Goal: Transaction & Acquisition: Register for event/course

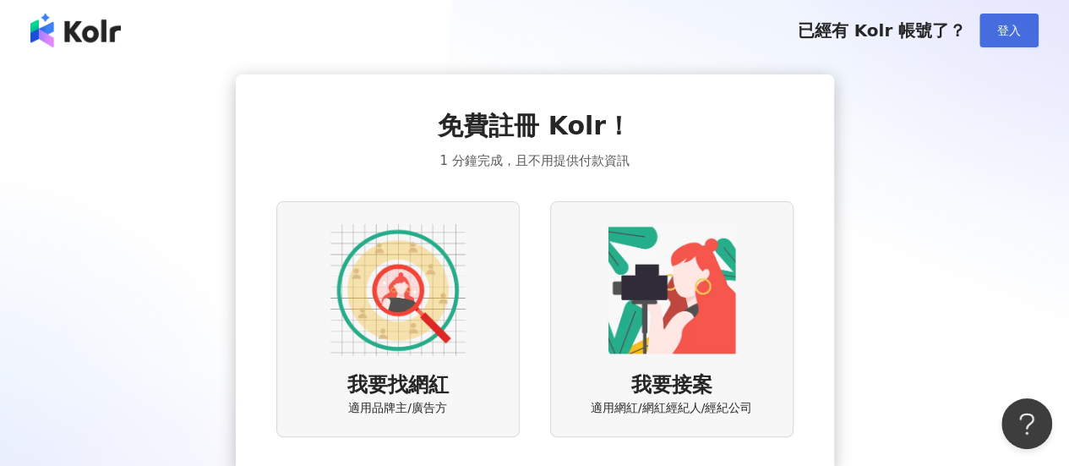
click at [996, 31] on button "登入" at bounding box center [1008, 31] width 59 height 34
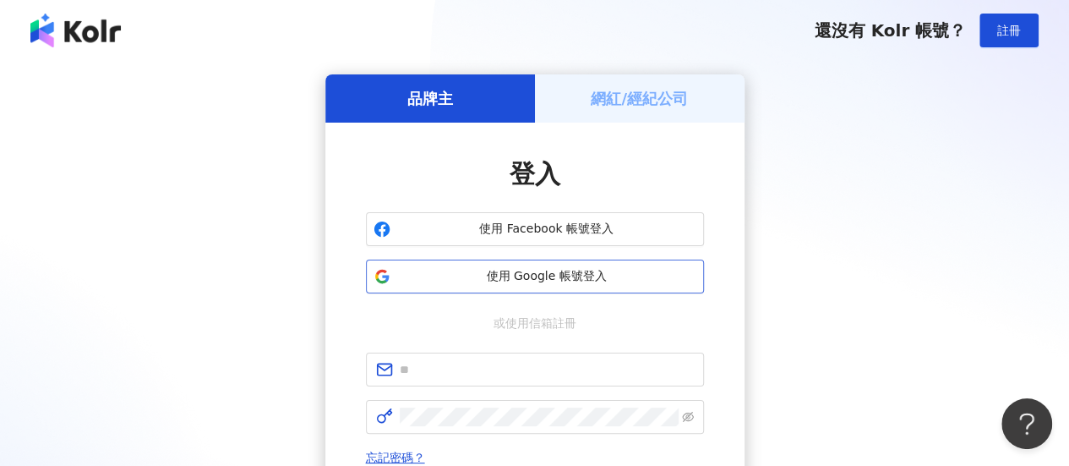
click at [515, 275] on span "使用 Google 帳號登入" at bounding box center [546, 276] width 299 height 17
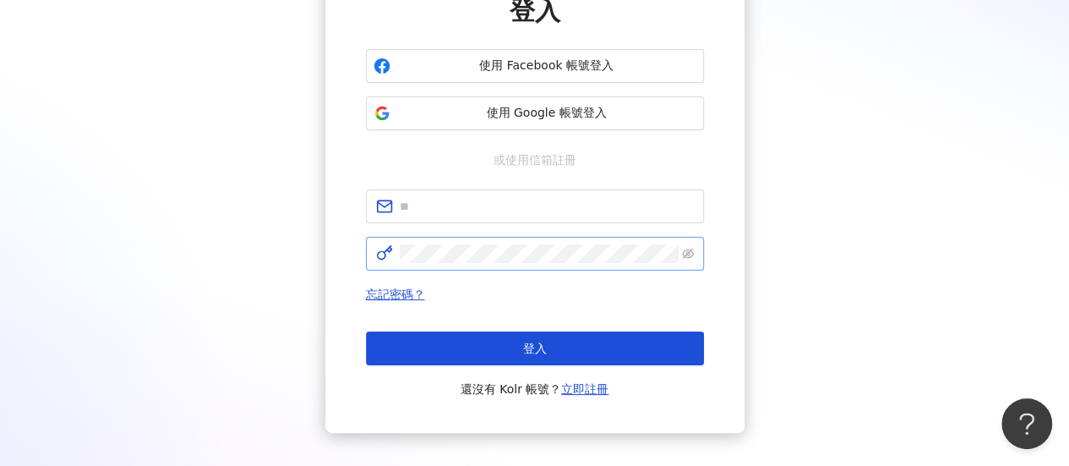
scroll to position [169, 0]
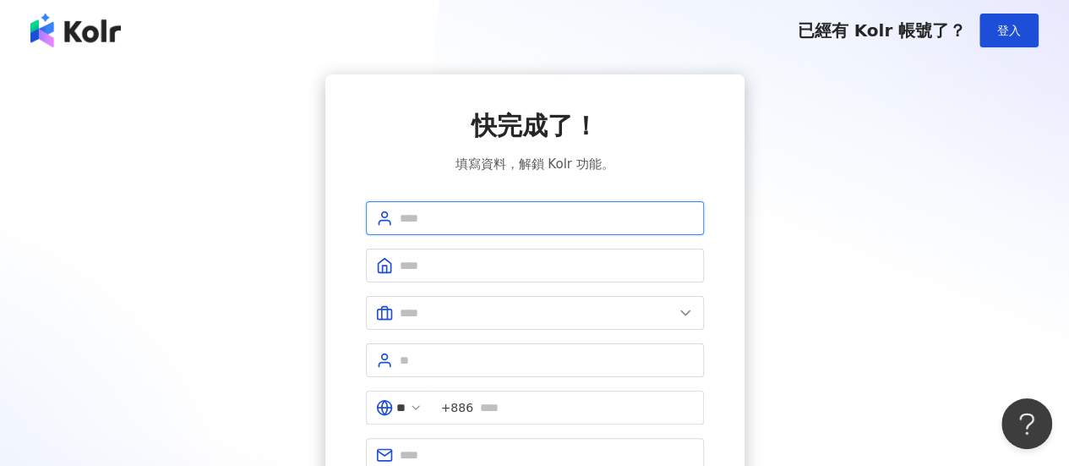
click at [472, 221] on input "text" at bounding box center [547, 218] width 294 height 19
type input "*"
type input "*********"
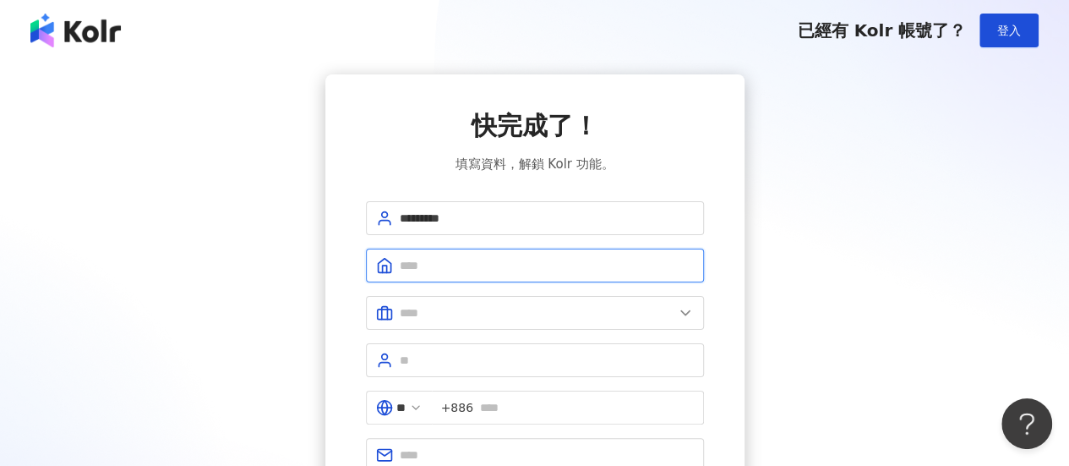
click at [530, 264] on input "text" at bounding box center [547, 265] width 294 height 19
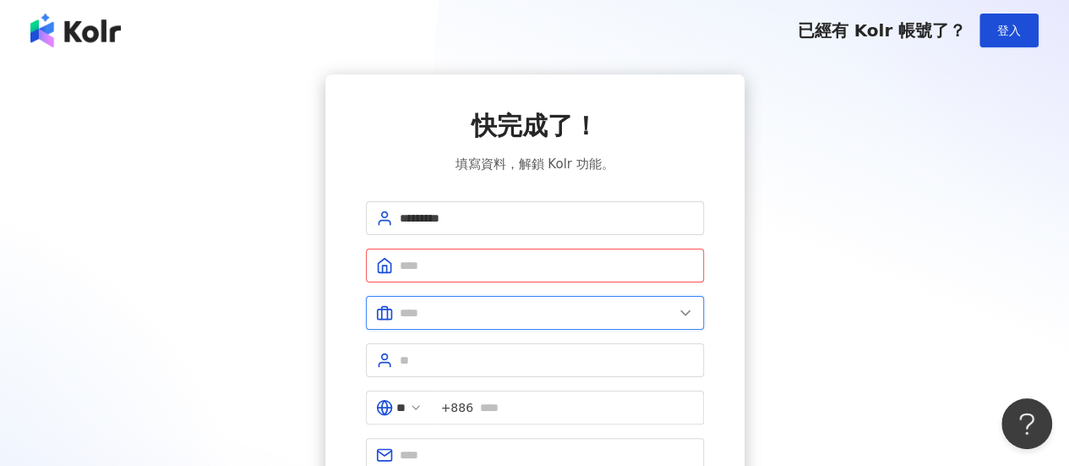
click at [535, 304] on input "text" at bounding box center [537, 312] width 274 height 19
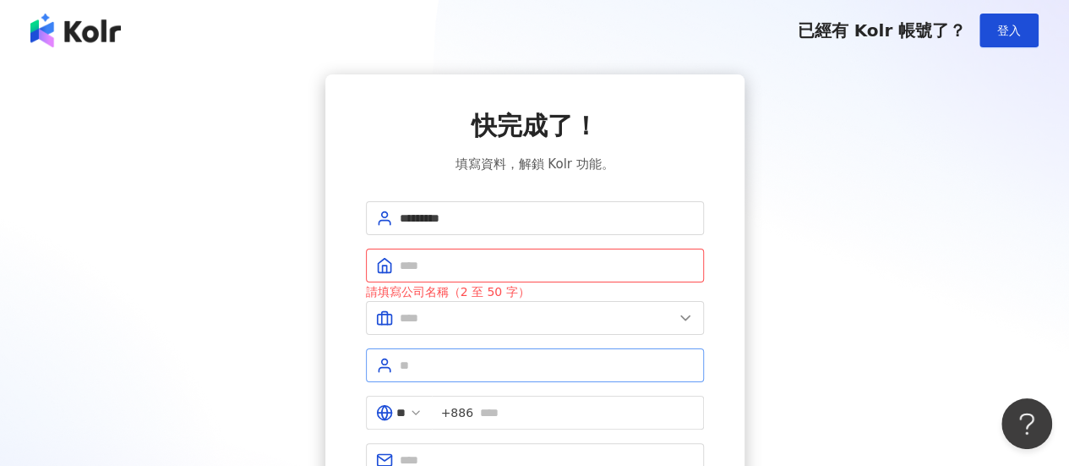
click at [448, 378] on span at bounding box center [535, 365] width 338 height 34
click at [431, 373] on span at bounding box center [535, 365] width 338 height 34
type input "*"
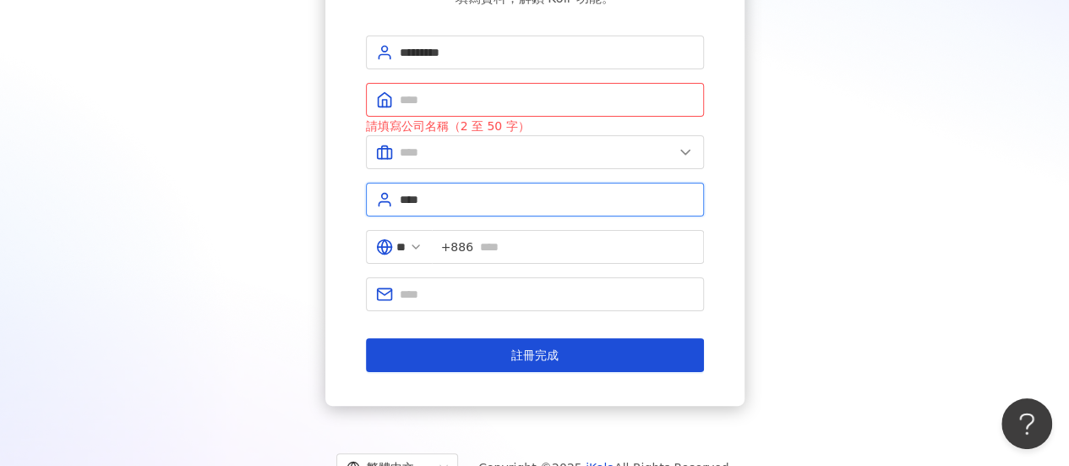
scroll to position [169, 0]
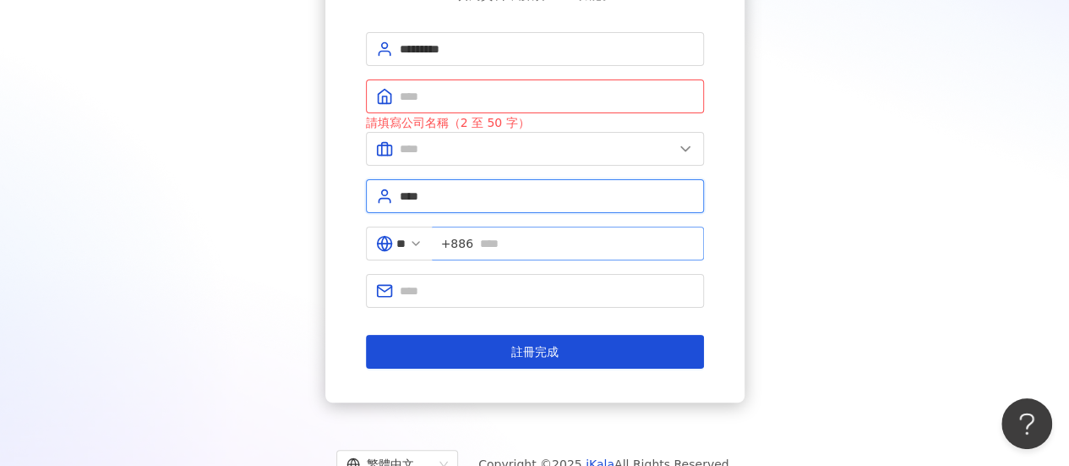
type input "****"
click at [537, 239] on input "text" at bounding box center [587, 243] width 214 height 19
type input "**********"
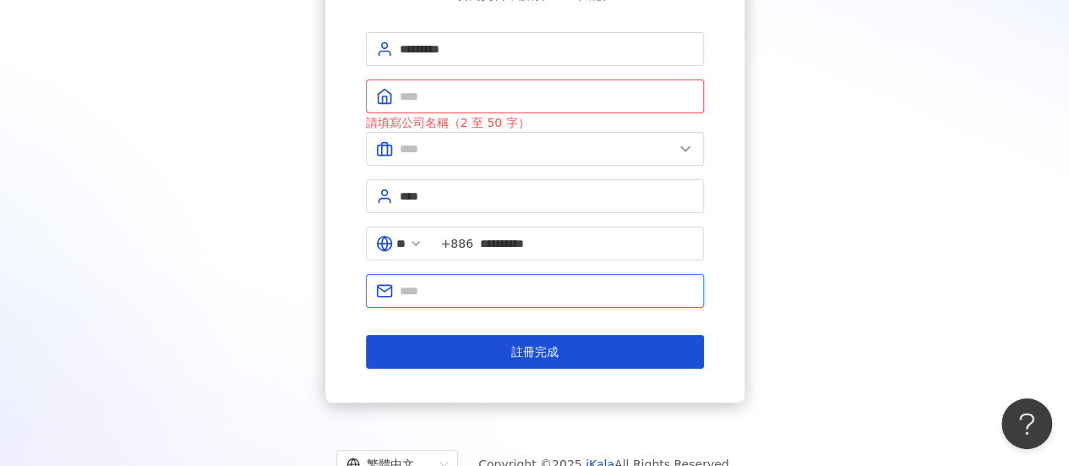
click at [491, 281] on input "text" at bounding box center [547, 290] width 294 height 19
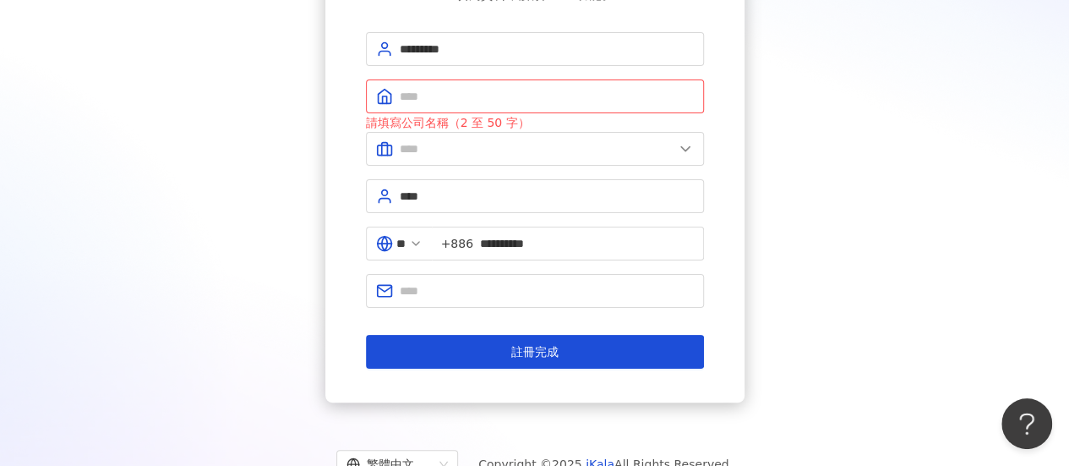
click at [867, 164] on div "**********" at bounding box center [534, 153] width 1028 height 497
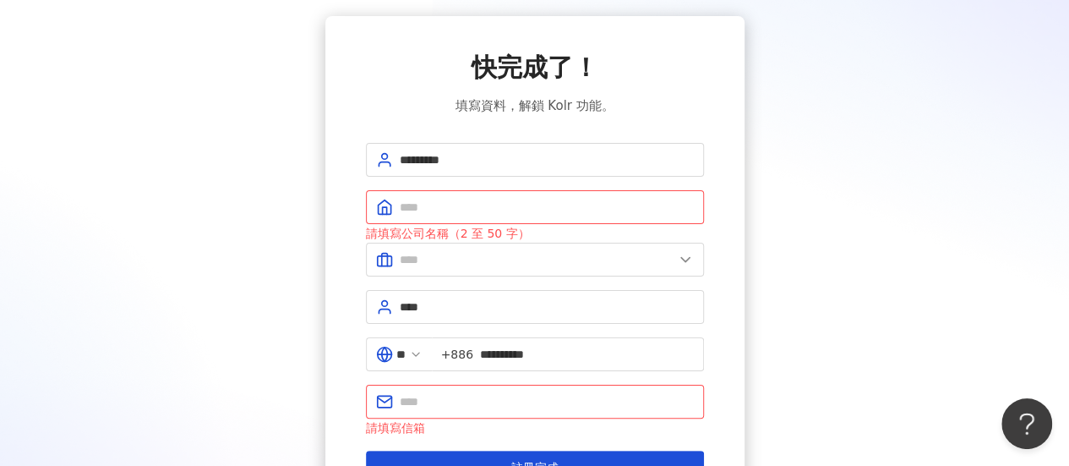
scroll to position [85, 0]
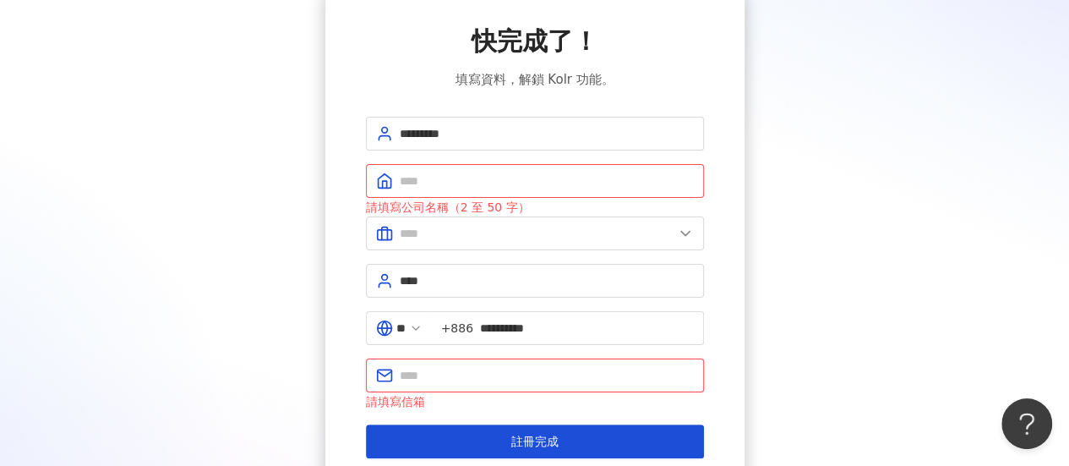
click at [462, 374] on input "text" at bounding box center [547, 375] width 294 height 19
paste input "**********"
type input "**********"
click at [441, 188] on input "text" at bounding box center [547, 181] width 294 height 19
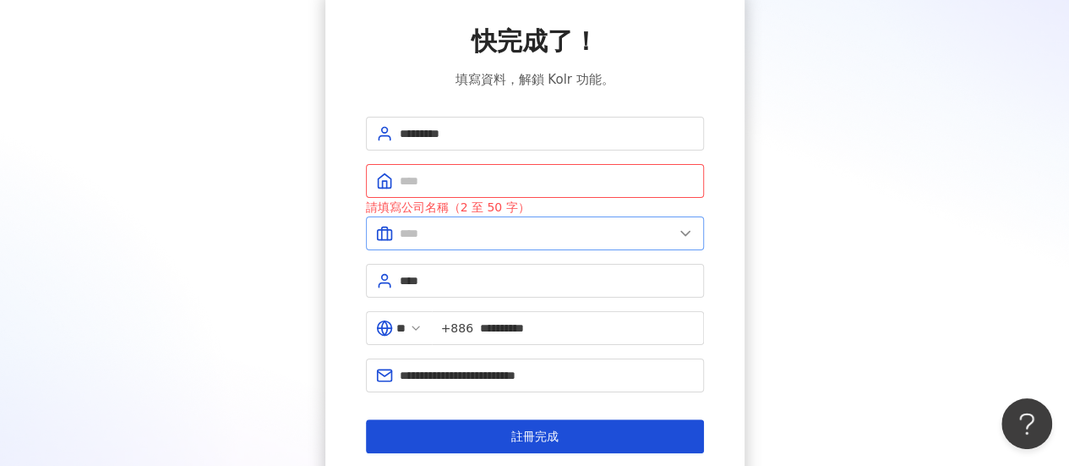
click at [450, 216] on span at bounding box center [535, 233] width 338 height 34
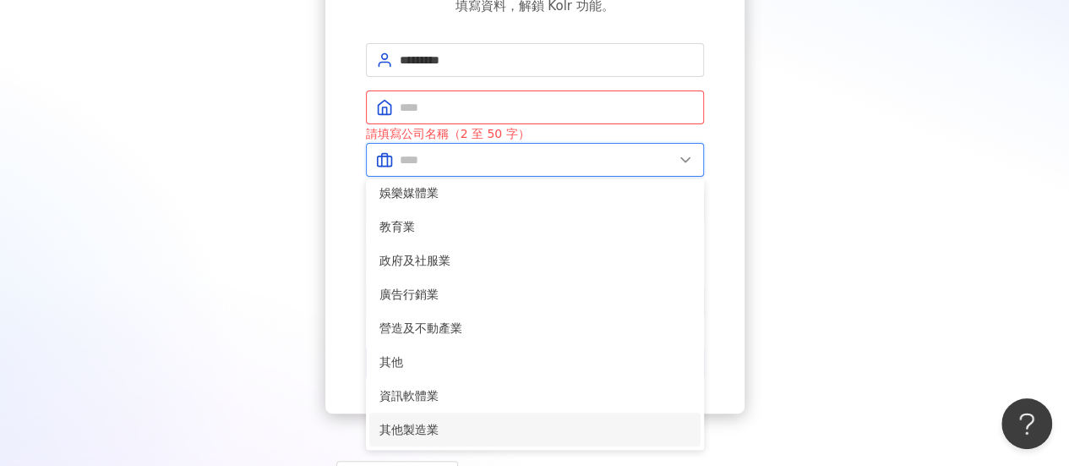
scroll to position [228, 0]
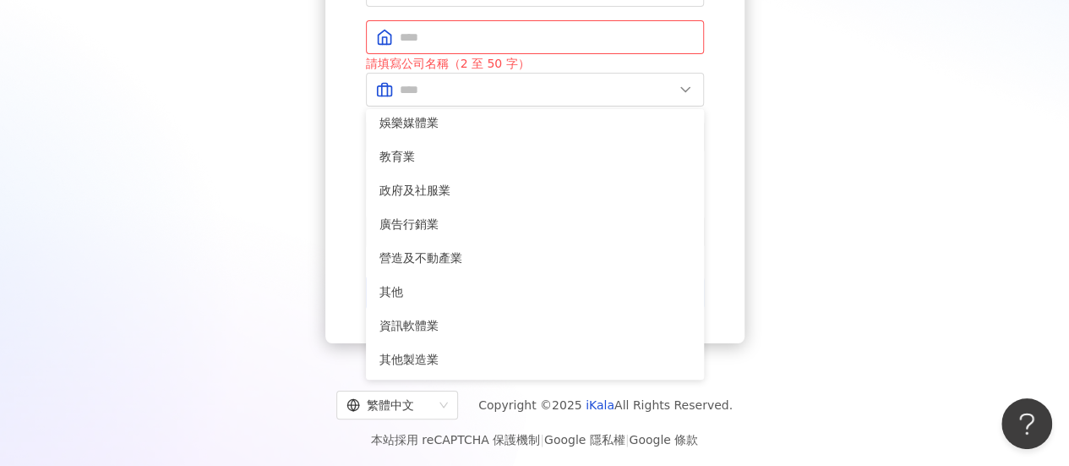
drag, startPoint x: 933, startPoint y: 273, endPoint x: 744, endPoint y: 224, distance: 195.5
click at [933, 273] on div "**********" at bounding box center [534, 94] width 1028 height 497
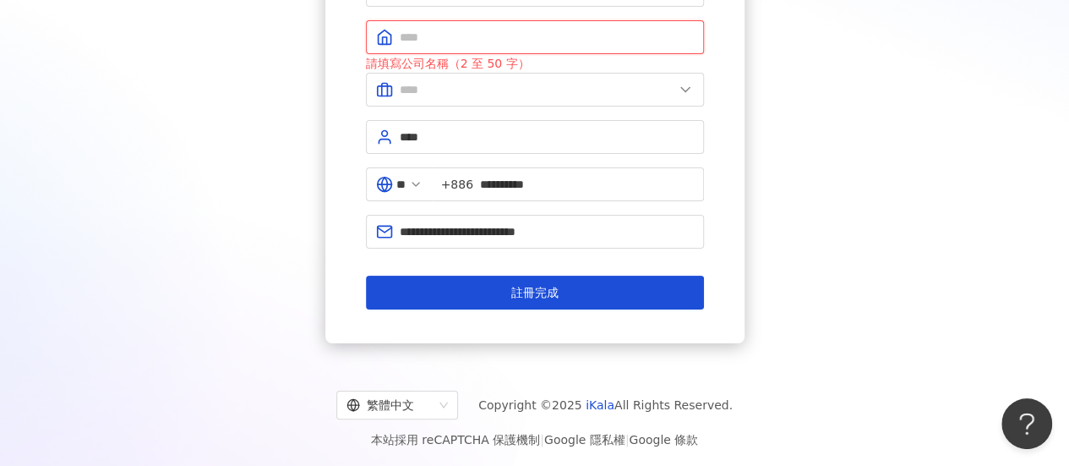
click at [435, 35] on input "text" at bounding box center [547, 37] width 294 height 19
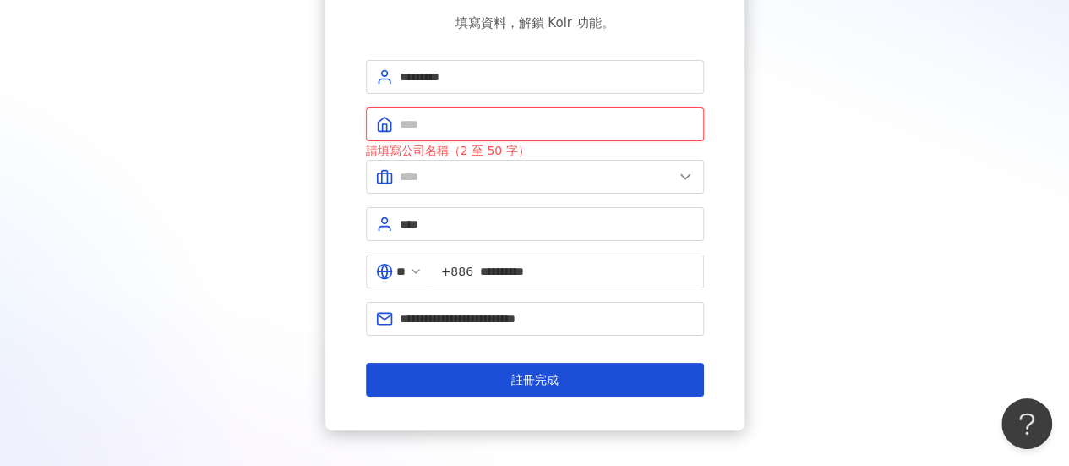
scroll to position [59, 0]
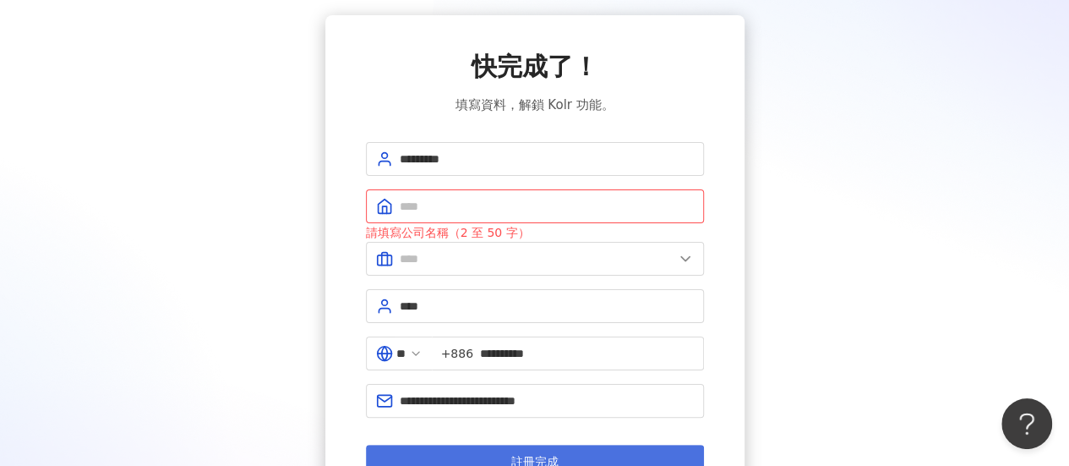
click at [465, 456] on button "註冊完成" at bounding box center [535, 462] width 338 height 34
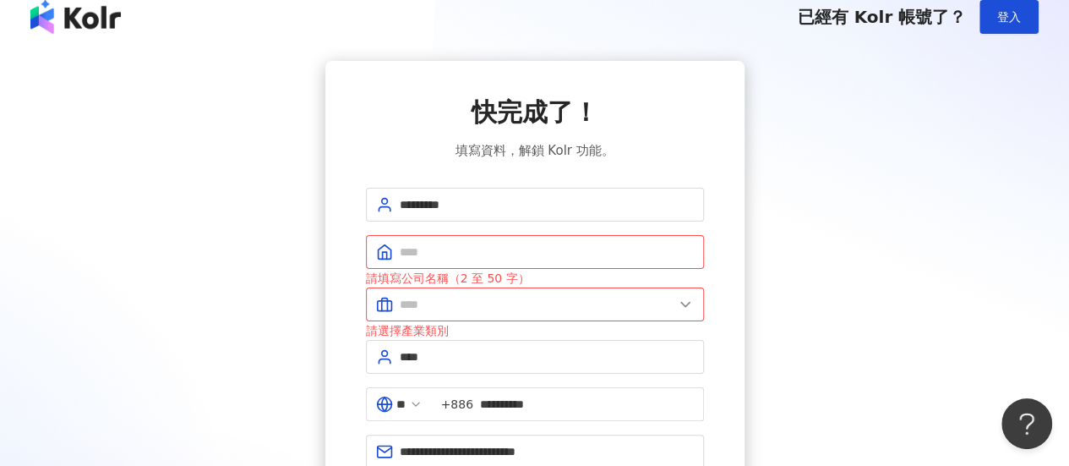
scroll to position [0, 0]
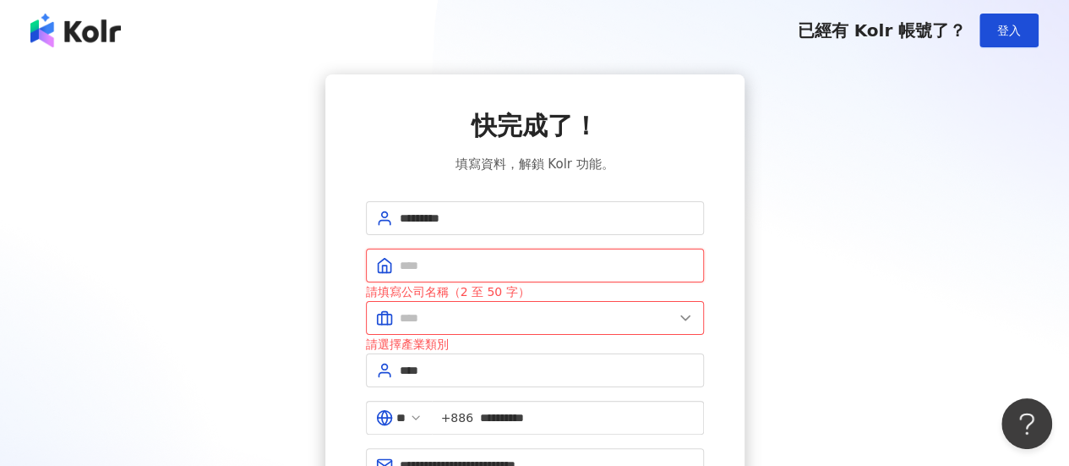
click at [456, 271] on input "text" at bounding box center [547, 265] width 294 height 19
type input "********"
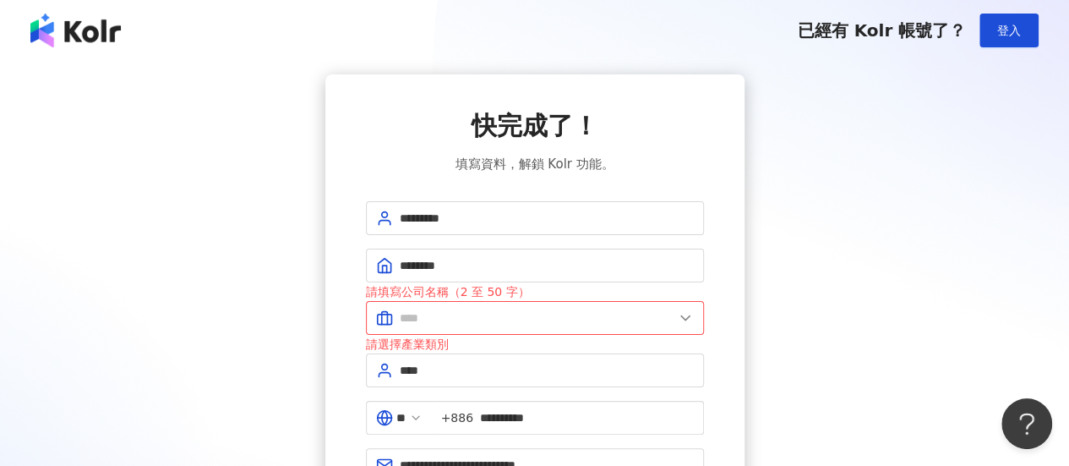
click at [452, 291] on div "請填寫公司名稱（2 至 50 字）" at bounding box center [535, 291] width 338 height 19
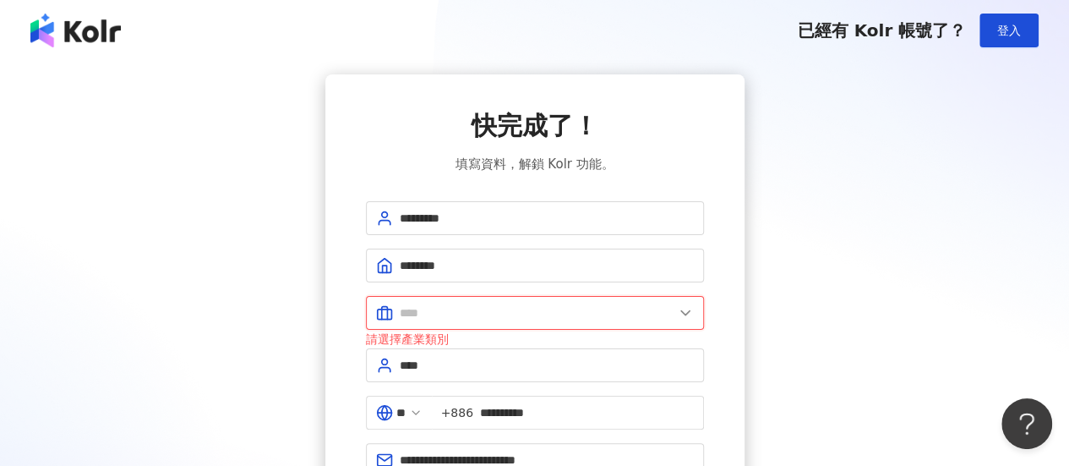
click at [463, 301] on span at bounding box center [535, 313] width 338 height 34
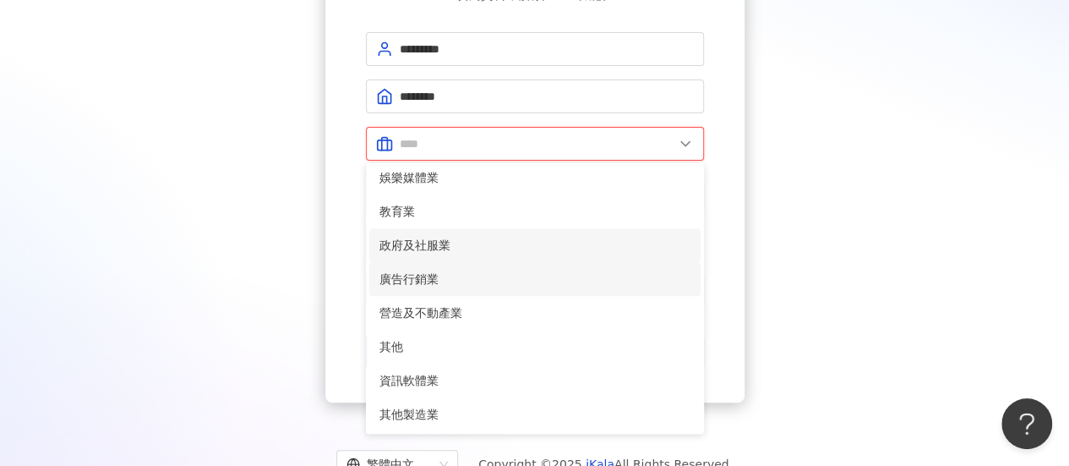
scroll to position [345, 0]
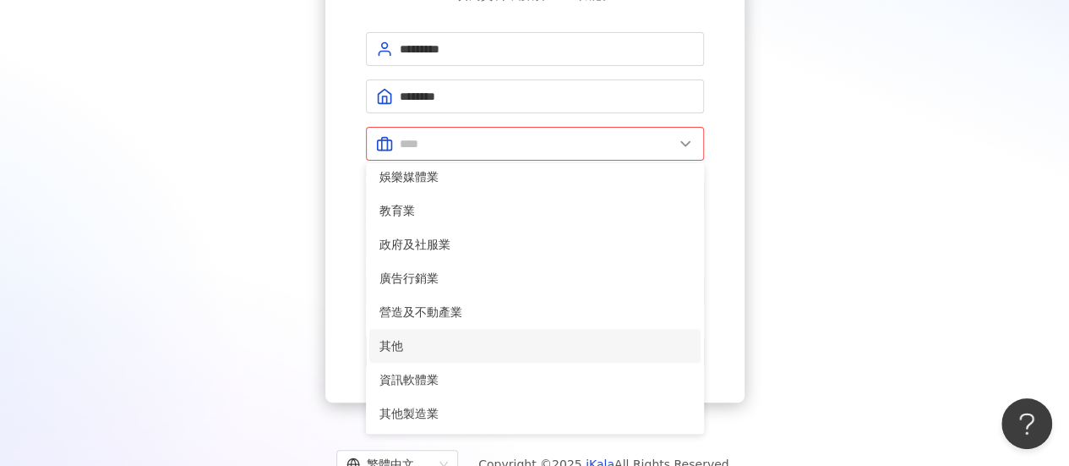
click at [448, 361] on li "其他" at bounding box center [534, 346] width 331 height 34
type input "**"
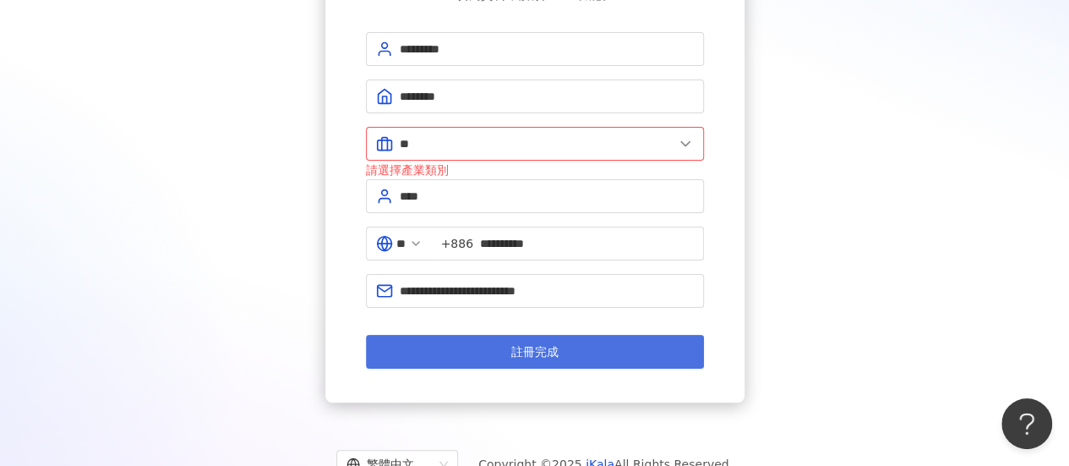
click at [547, 347] on span "註冊完成" at bounding box center [534, 352] width 47 height 14
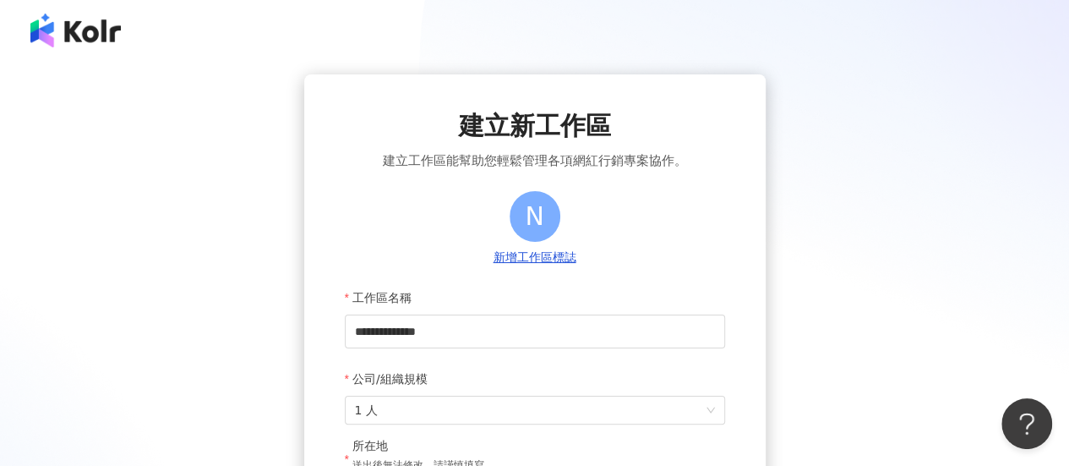
scroll to position [169, 0]
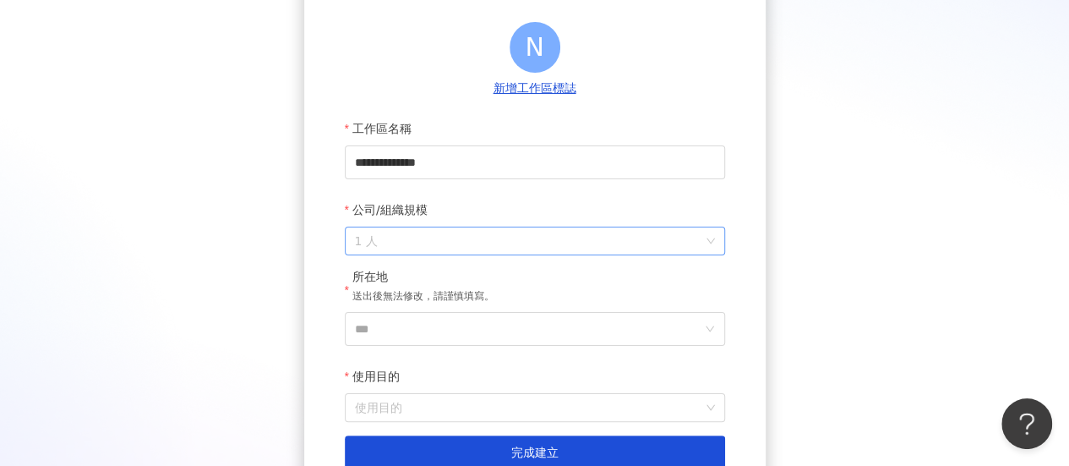
click at [436, 244] on span "1 人" at bounding box center [535, 240] width 360 height 27
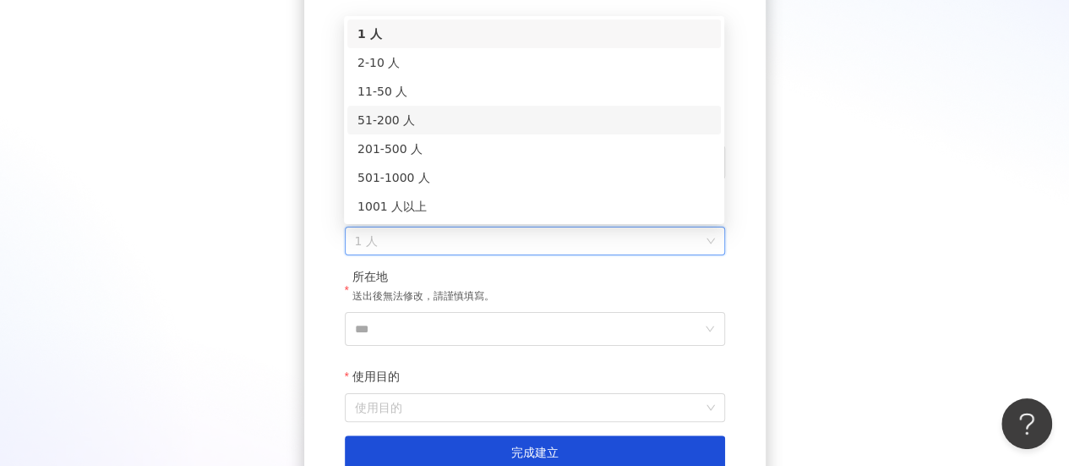
click at [428, 127] on div "51-200 人" at bounding box center [533, 120] width 353 height 19
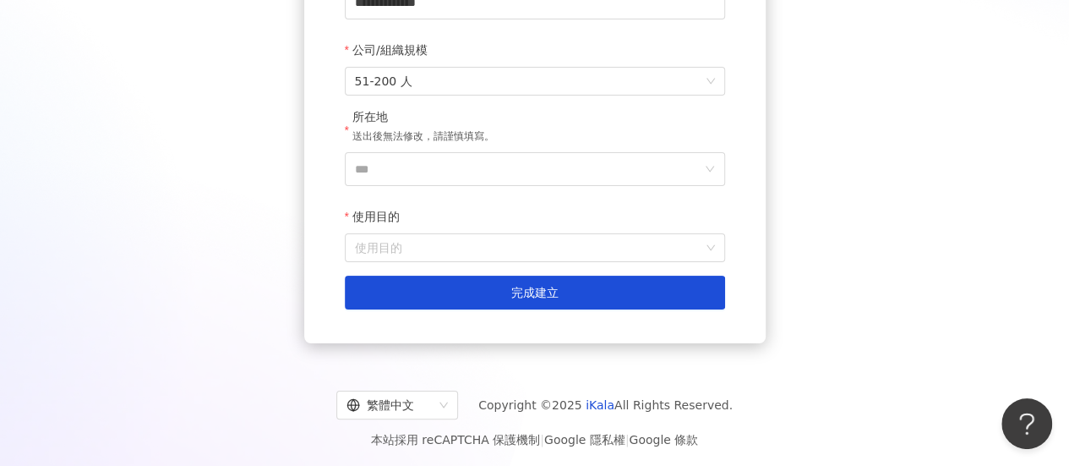
scroll to position [335, 0]
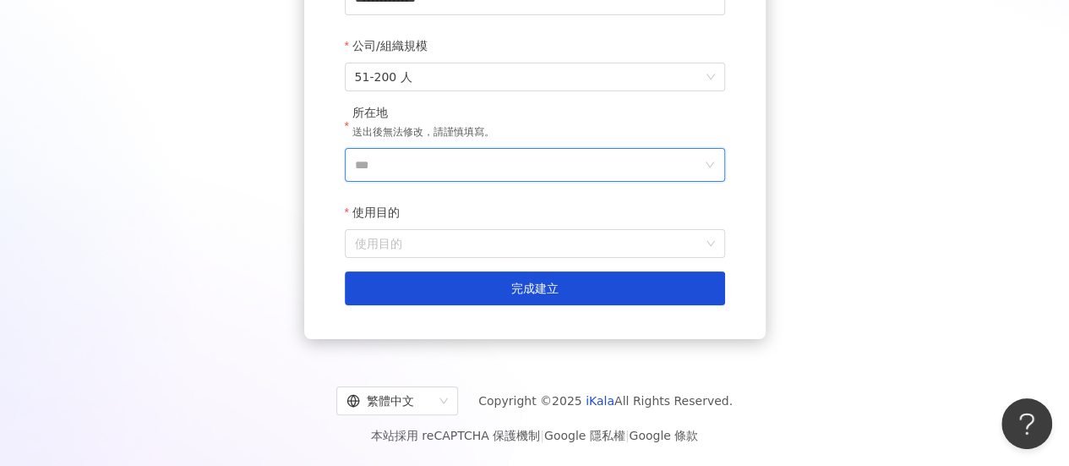
click at [389, 161] on input "***" at bounding box center [528, 165] width 346 height 32
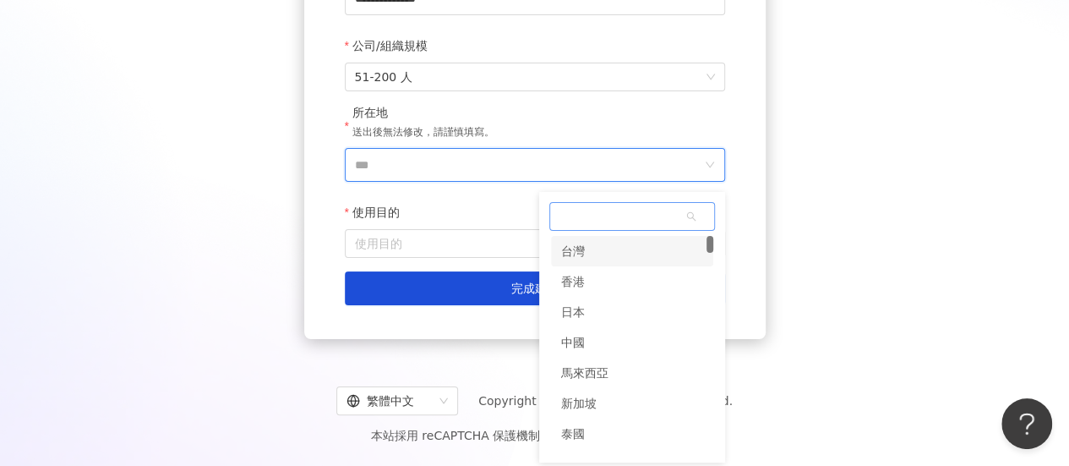
click at [582, 245] on div "台灣" at bounding box center [573, 251] width 24 height 30
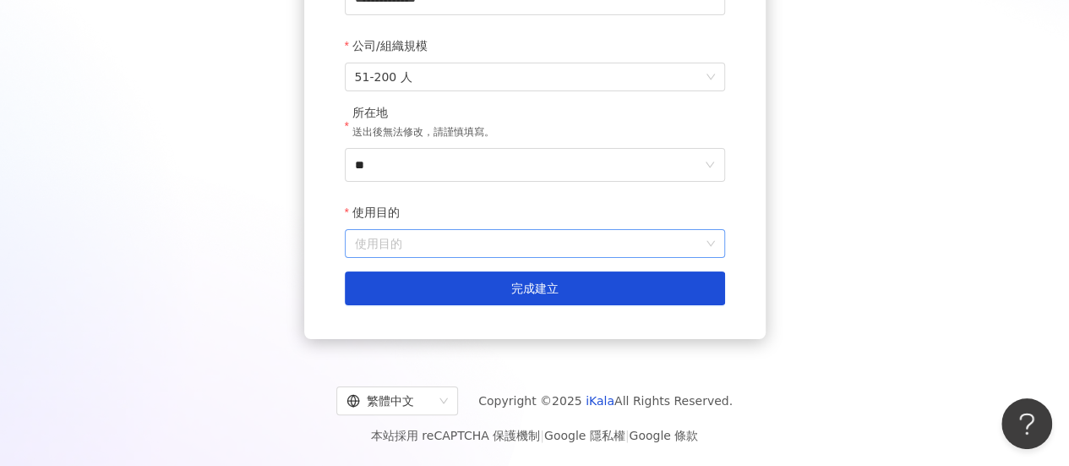
click at [463, 249] on input "使用目的" at bounding box center [535, 243] width 360 height 27
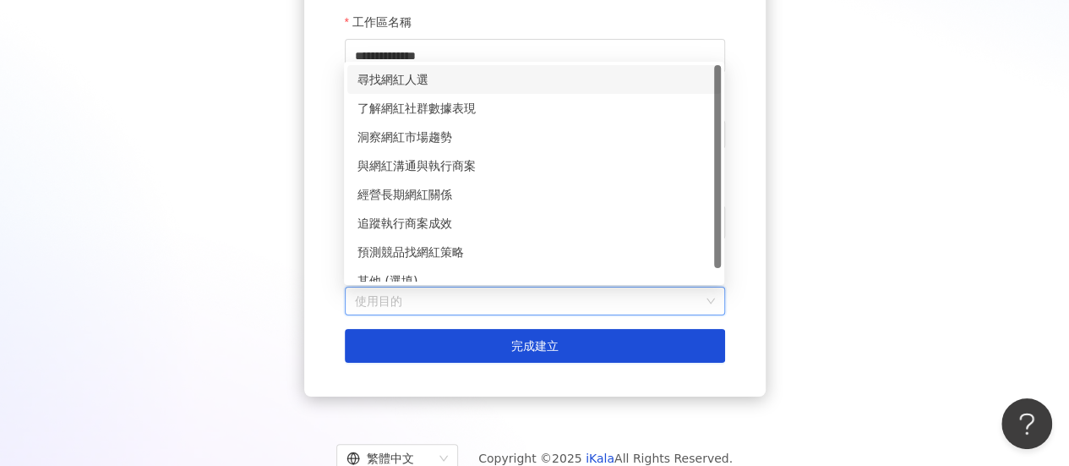
scroll to position [250, 0]
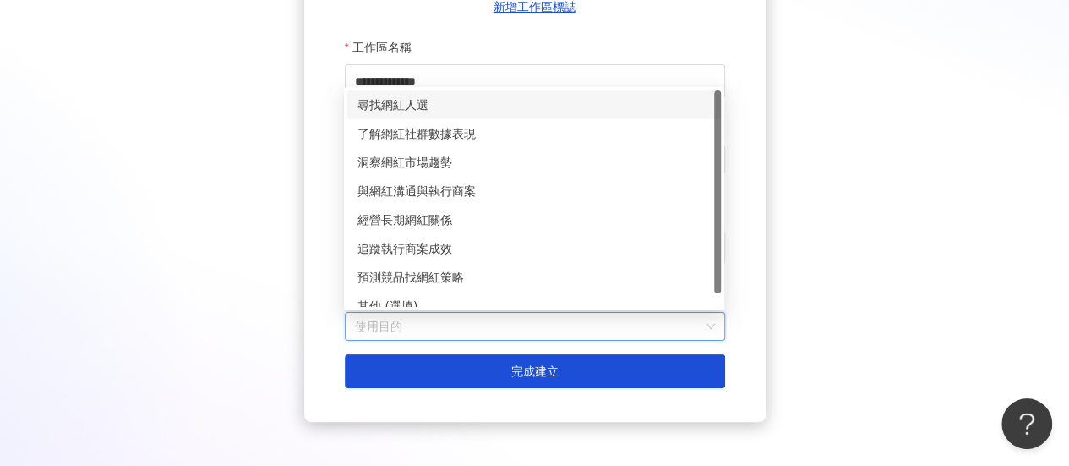
click at [441, 114] on div "尋找網紅人選" at bounding box center [533, 104] width 353 height 19
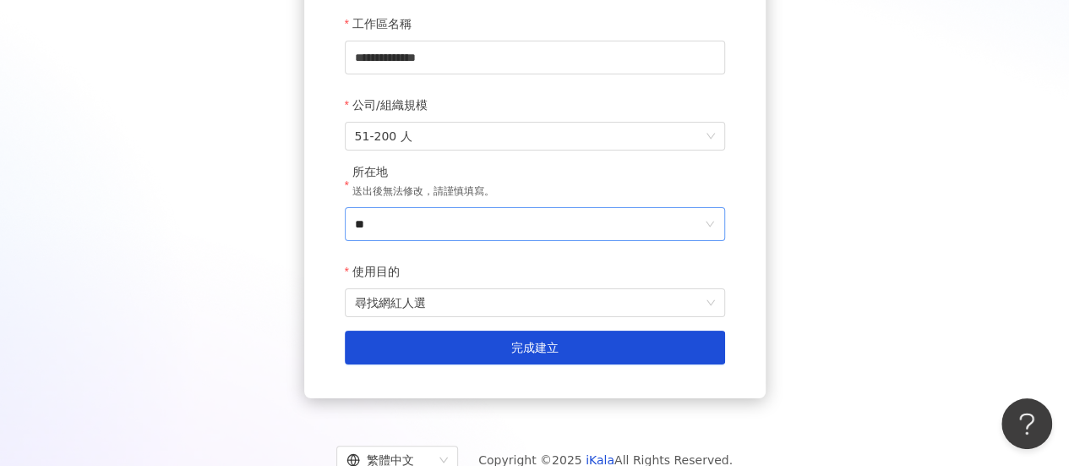
scroll to position [335, 0]
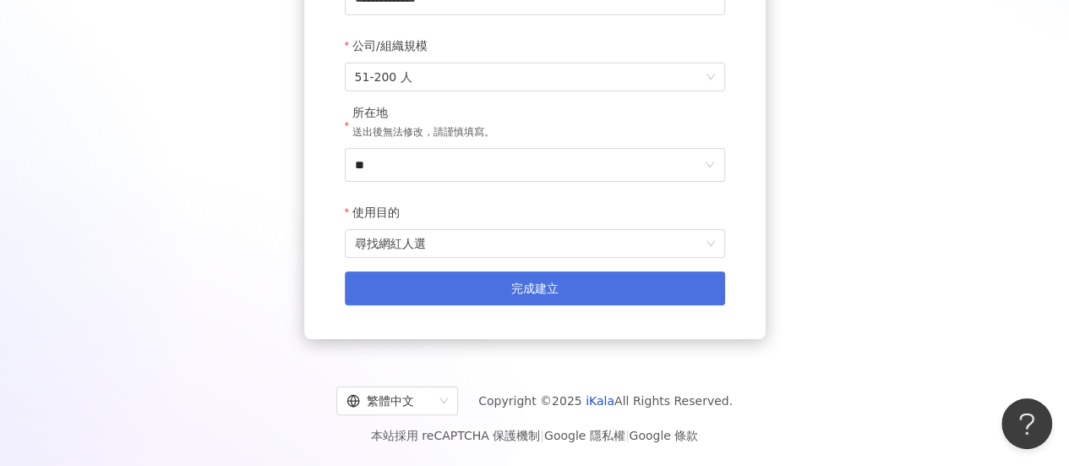
click at [520, 282] on span "完成建立" at bounding box center [534, 288] width 47 height 14
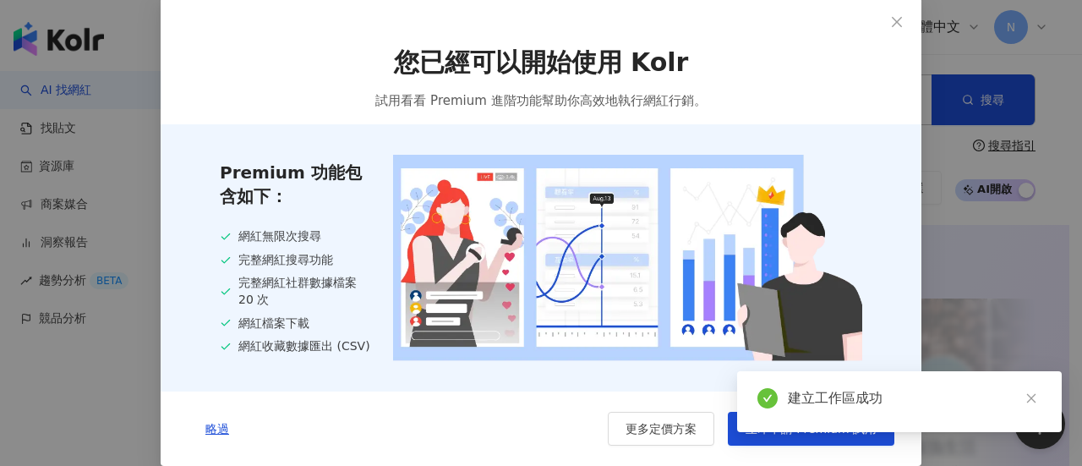
scroll to position [5, 0]
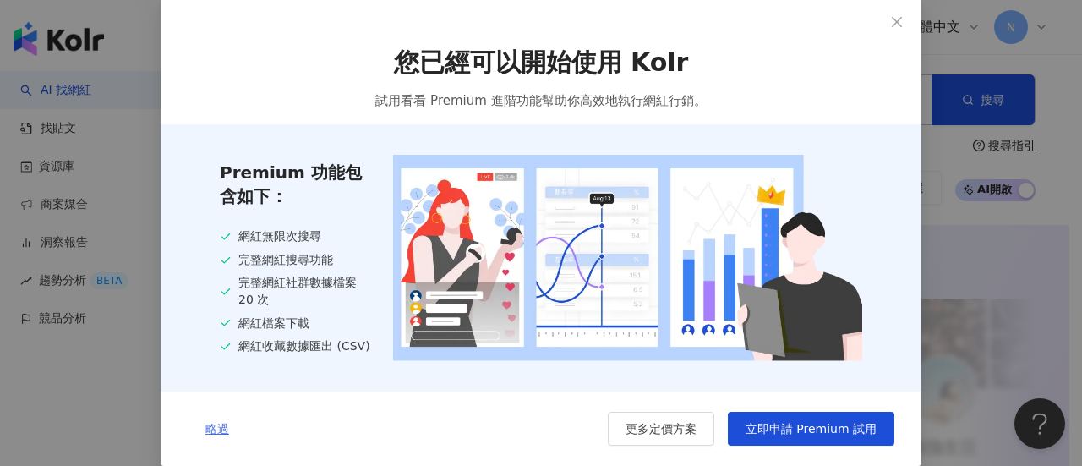
click at [210, 434] on span "略過" at bounding box center [217, 429] width 24 height 14
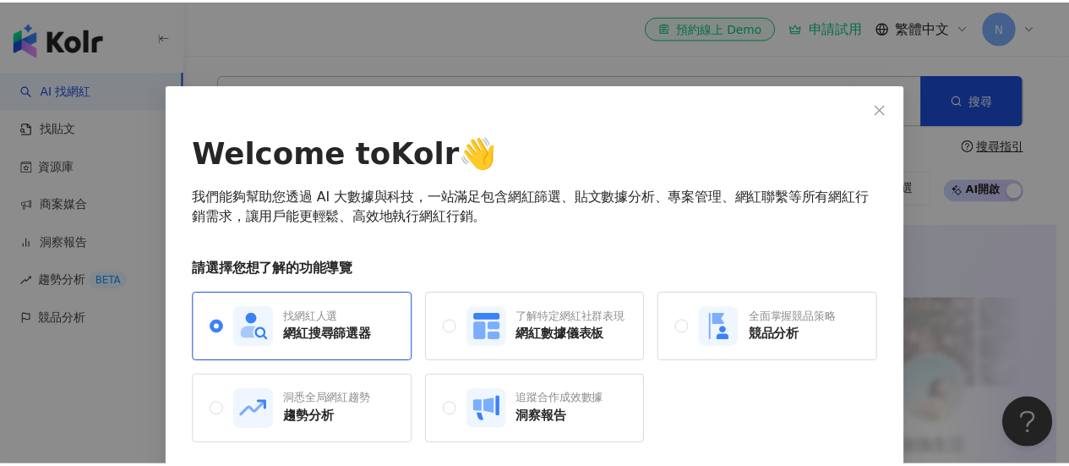
scroll to position [64, 0]
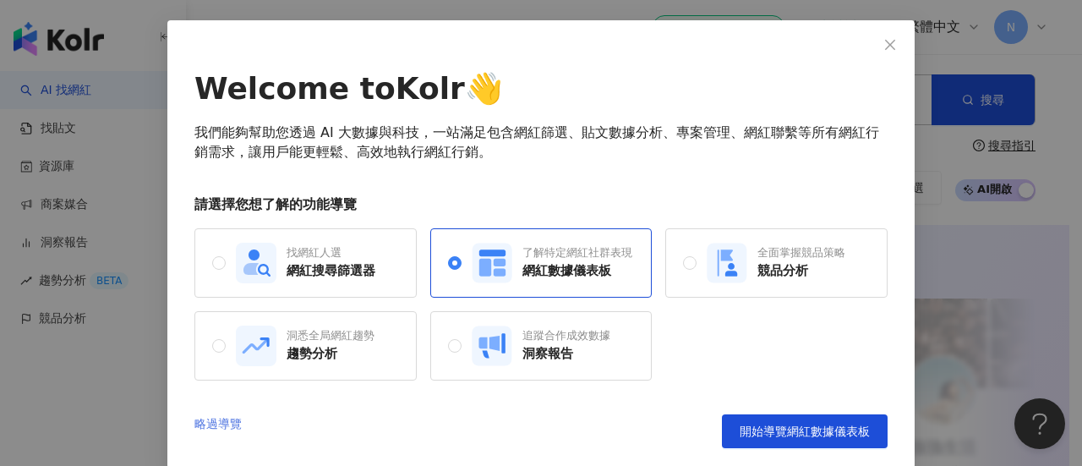
click at [218, 423] on link "略過導覽" at bounding box center [217, 431] width 47 height 34
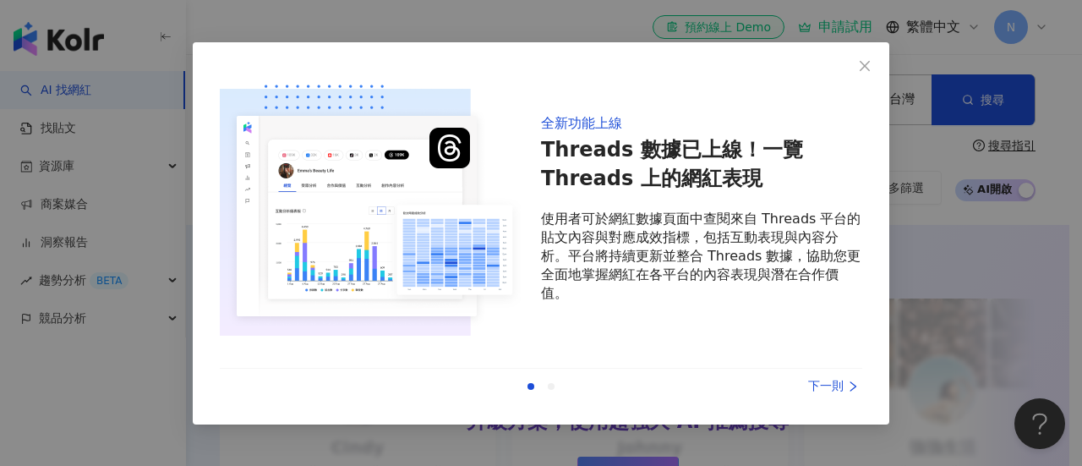
click at [816, 385] on div "下一則" at bounding box center [798, 386] width 127 height 19
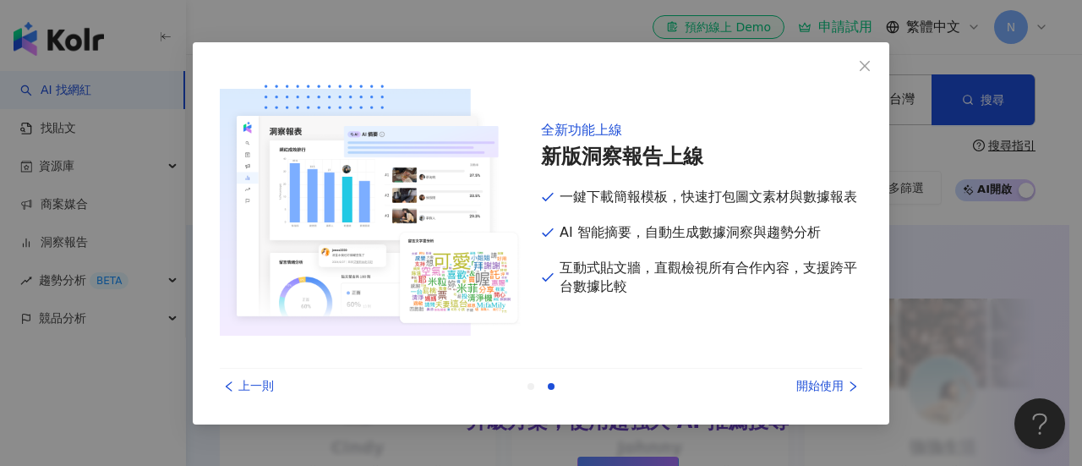
click at [816, 385] on div "開始使用" at bounding box center [798, 386] width 127 height 19
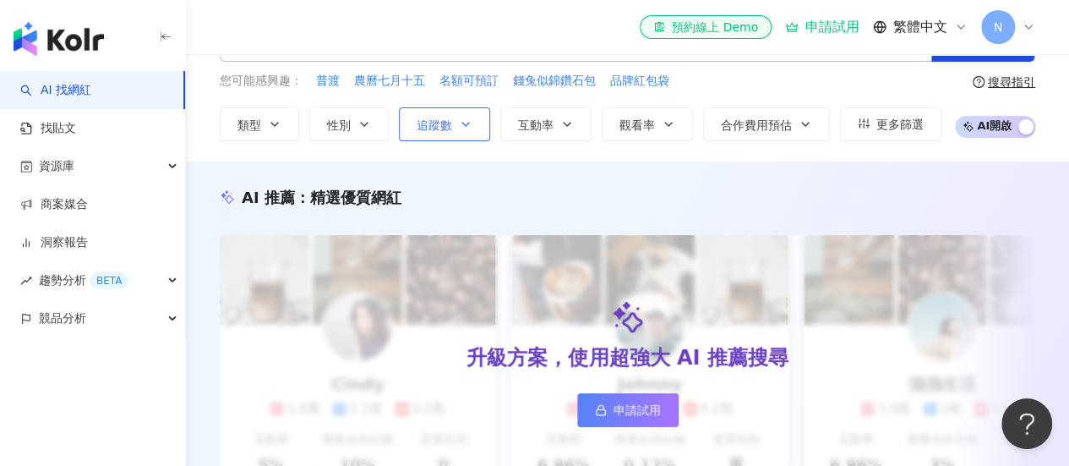
scroll to position [0, 0]
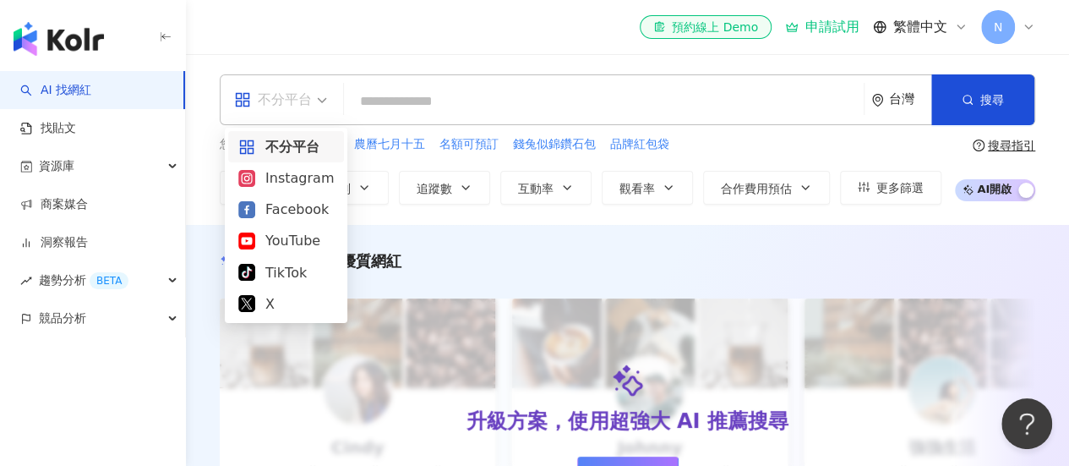
click at [315, 103] on span "不分平台" at bounding box center [280, 99] width 93 height 27
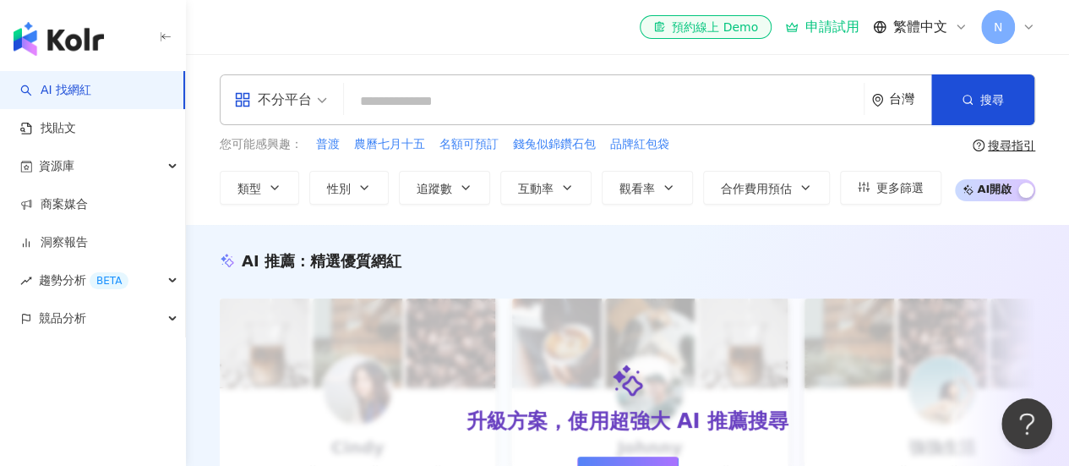
click at [315, 103] on span "不分平台" at bounding box center [280, 99] width 93 height 27
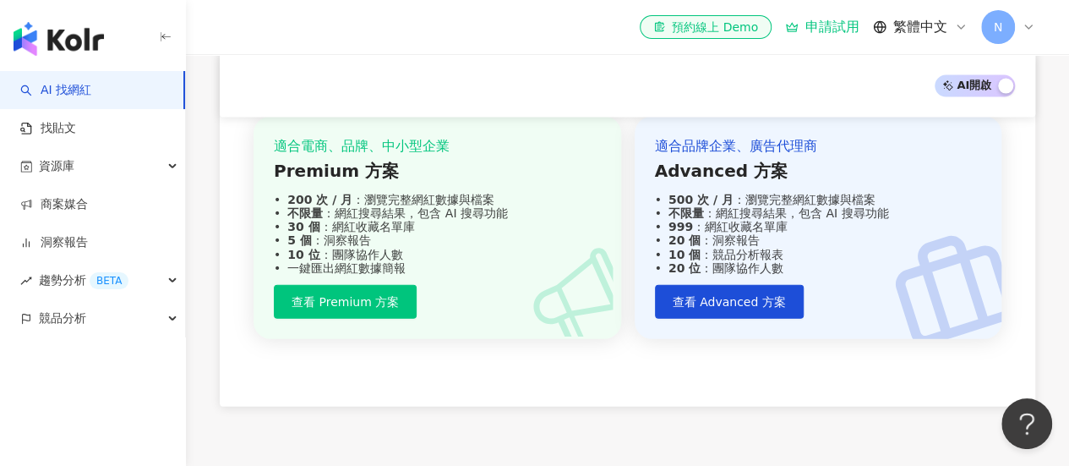
scroll to position [1859, 0]
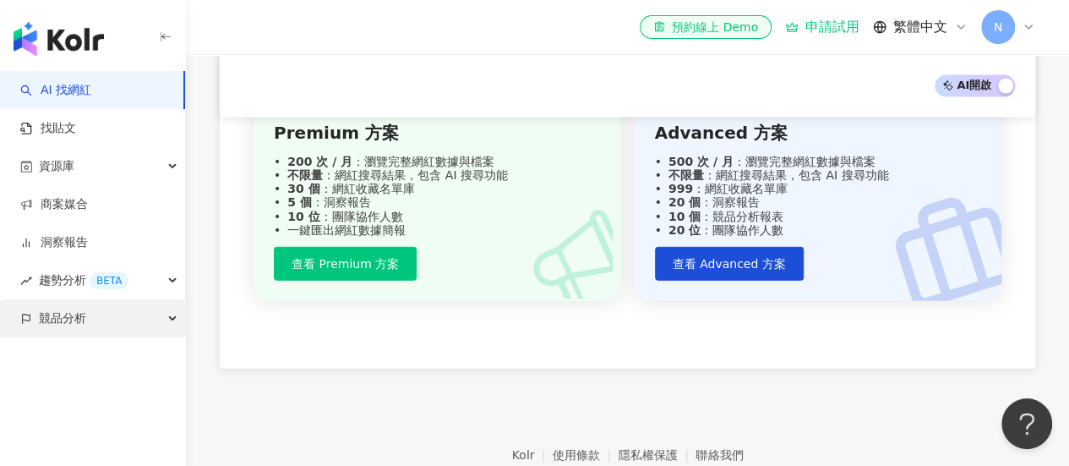
click at [117, 325] on div "競品分析" at bounding box center [92, 318] width 185 height 38
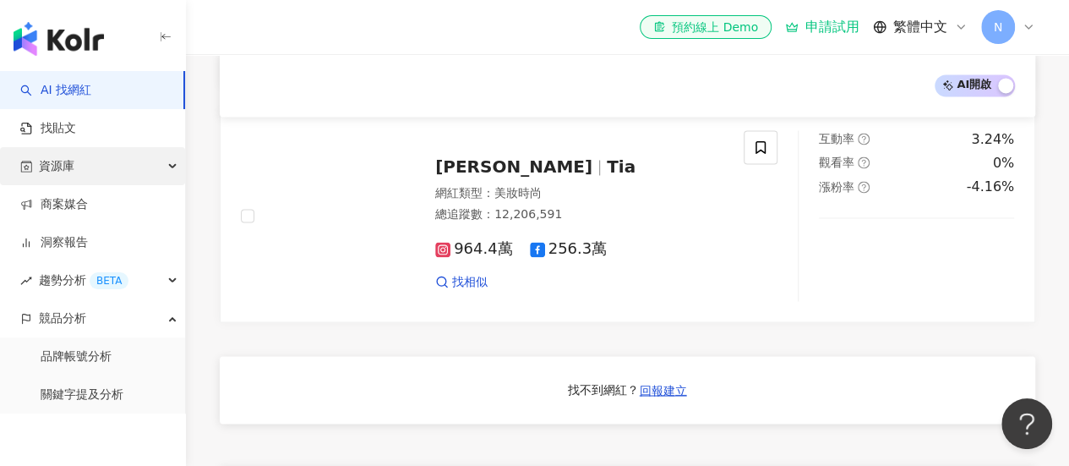
scroll to position [1183, 0]
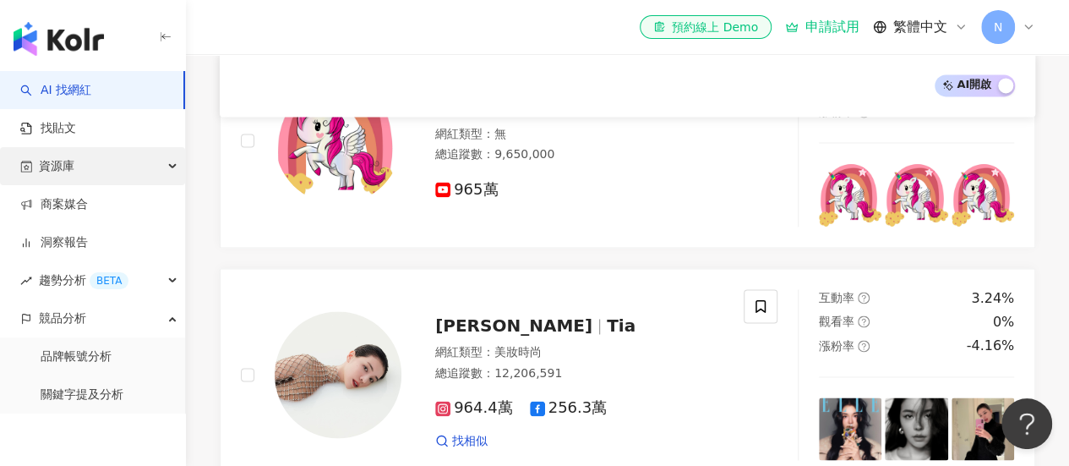
click at [147, 168] on div "資源庫" at bounding box center [92, 166] width 185 height 38
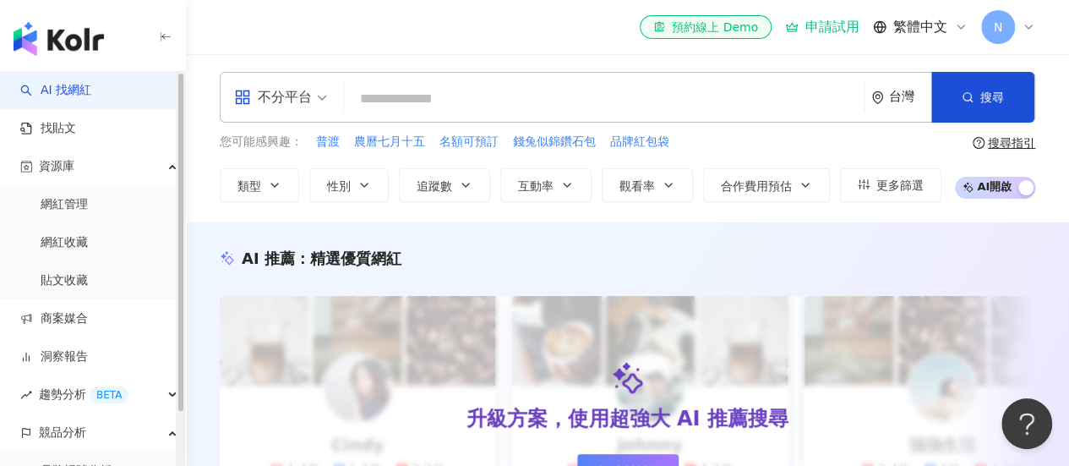
scroll to position [0, 0]
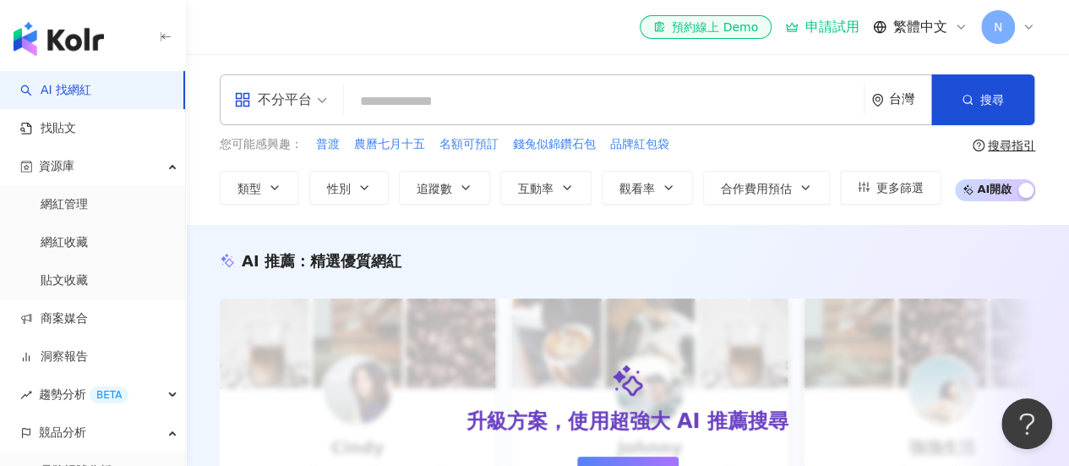
click at [64, 48] on img "button" at bounding box center [59, 39] width 90 height 34
click at [1023, 18] on div "N" at bounding box center [1008, 27] width 54 height 34
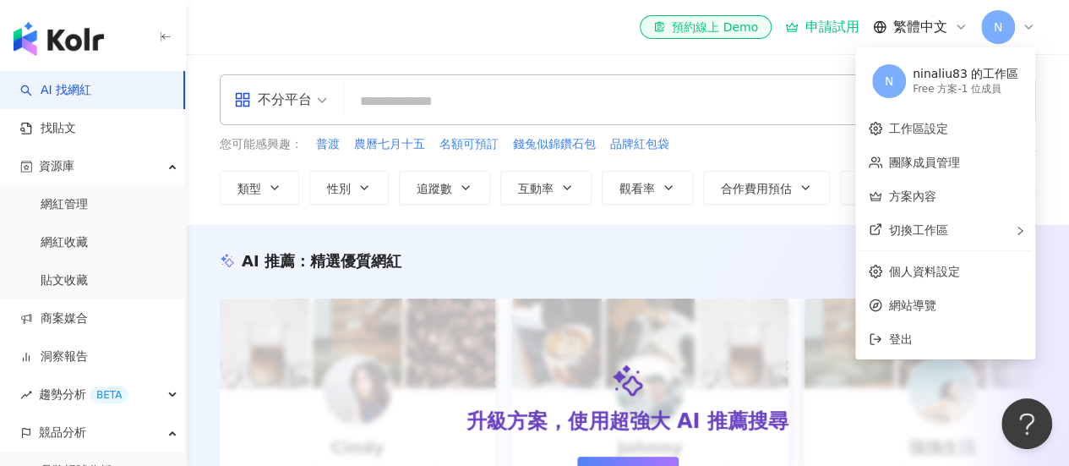
click at [1023, 18] on div "N" at bounding box center [1008, 27] width 54 height 34
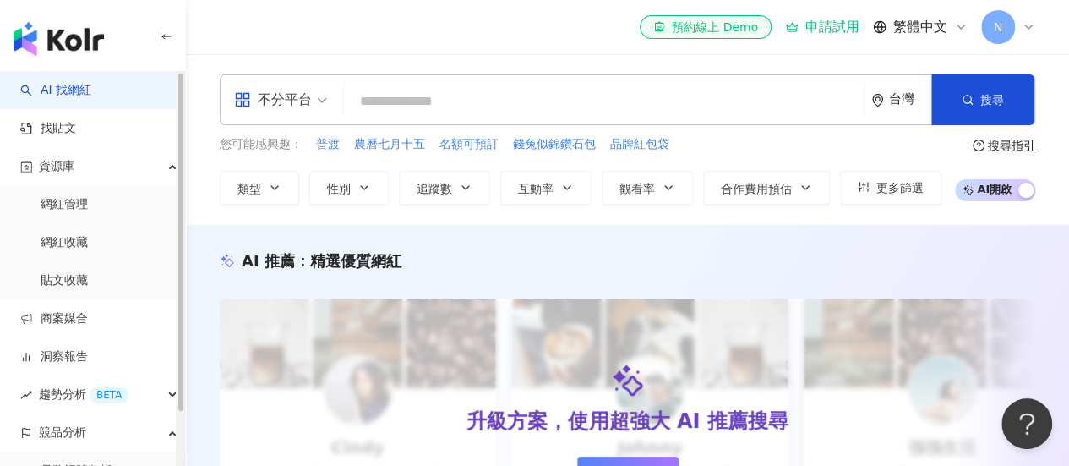
click at [79, 50] on img "button" at bounding box center [59, 39] width 90 height 34
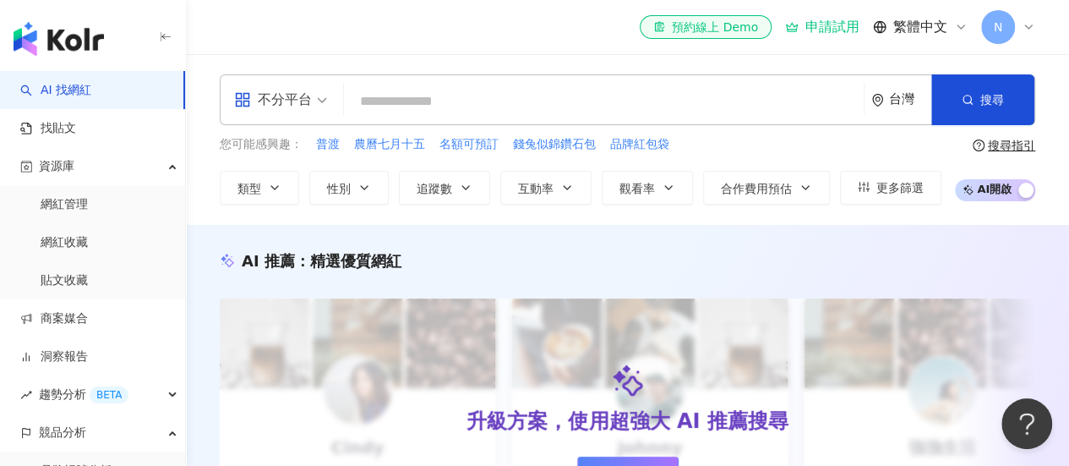
click at [169, 40] on icon "button" at bounding box center [166, 37] width 14 height 14
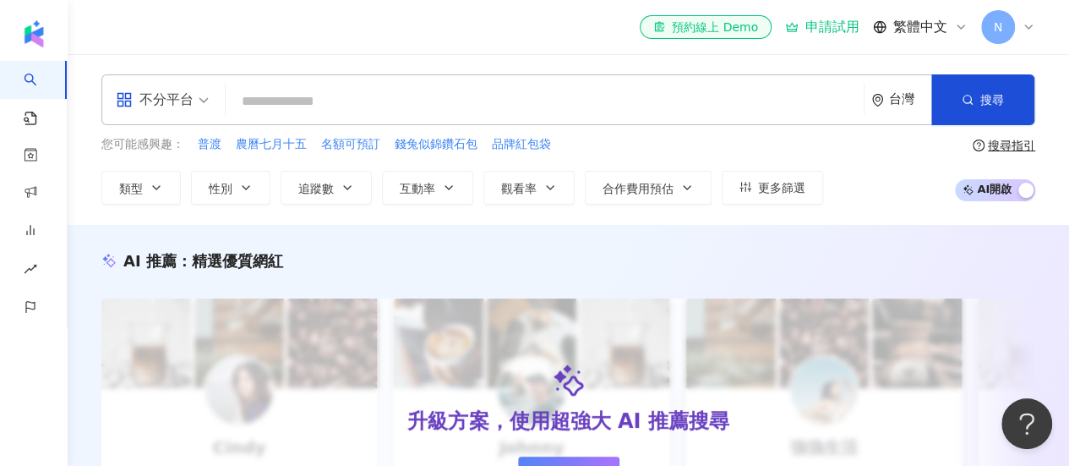
click at [355, 99] on input "search" at bounding box center [544, 101] width 625 height 32
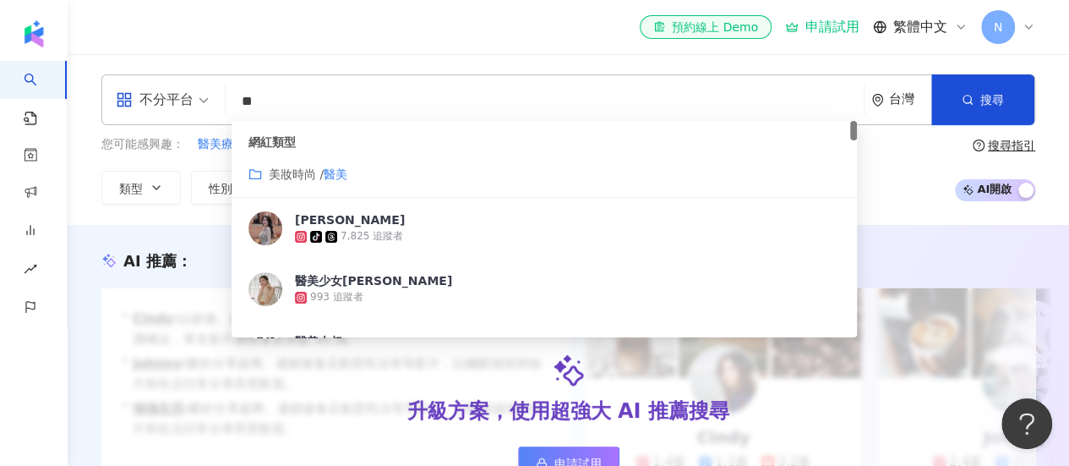
click at [305, 182] on span "美妝時尚 / 醫美" at bounding box center [308, 174] width 79 height 19
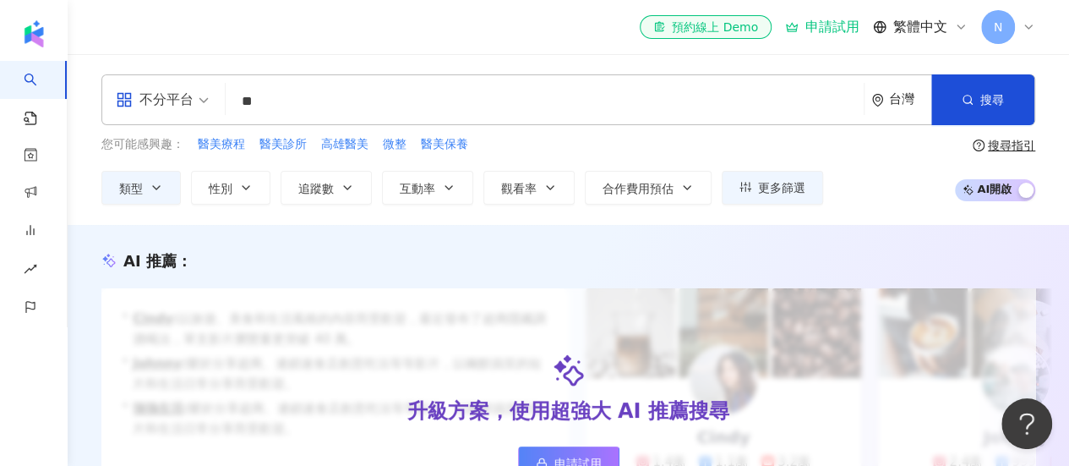
click at [309, 102] on input "**" at bounding box center [544, 101] width 625 height 32
click at [160, 195] on button "類型" at bounding box center [140, 188] width 79 height 34
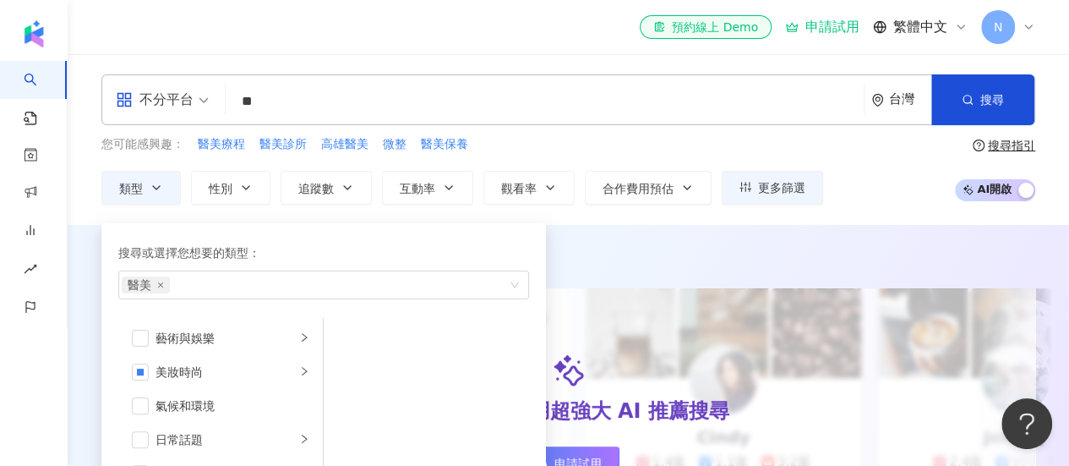
click at [543, 142] on div "您可能感興趣： 醫美療程 醫美診所 高雄醫美 微整 醫美保養" at bounding box center [462, 144] width 722 height 19
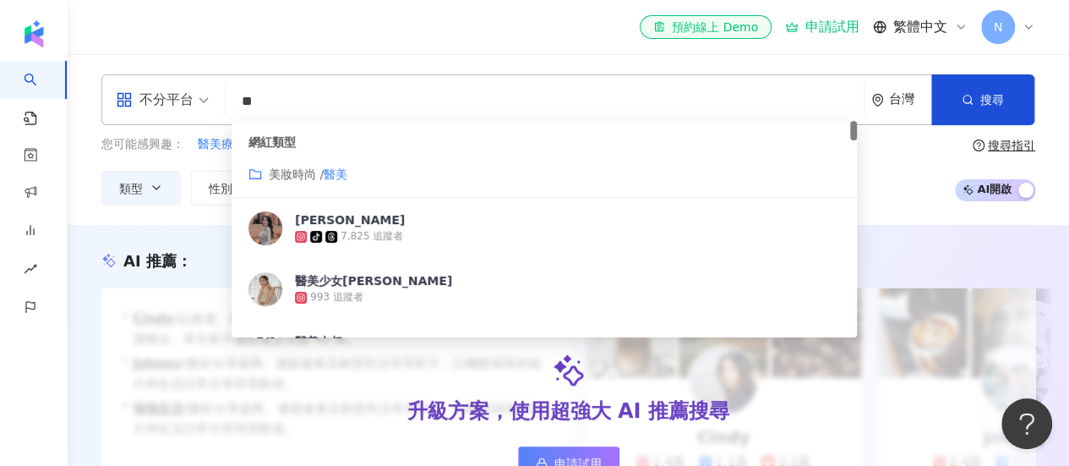
click at [303, 100] on input "**" at bounding box center [544, 101] width 625 height 32
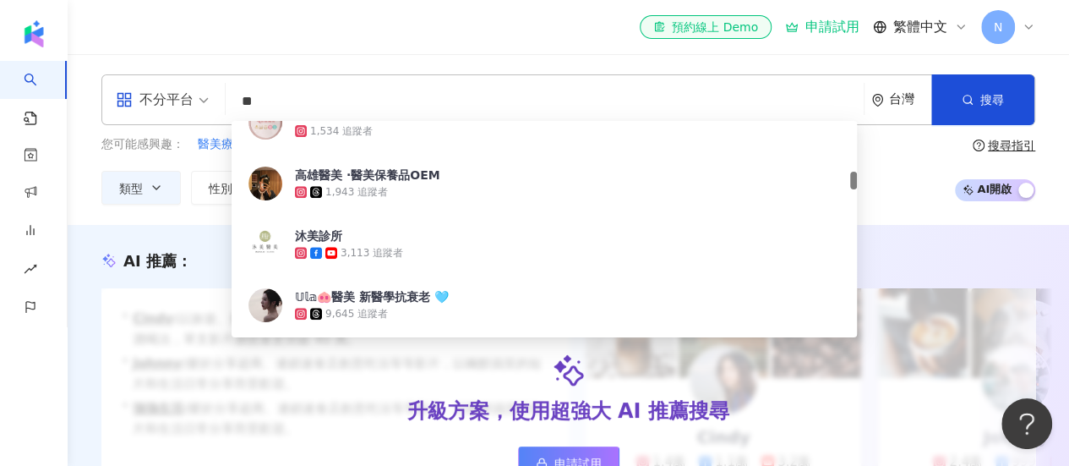
scroll to position [676, 0]
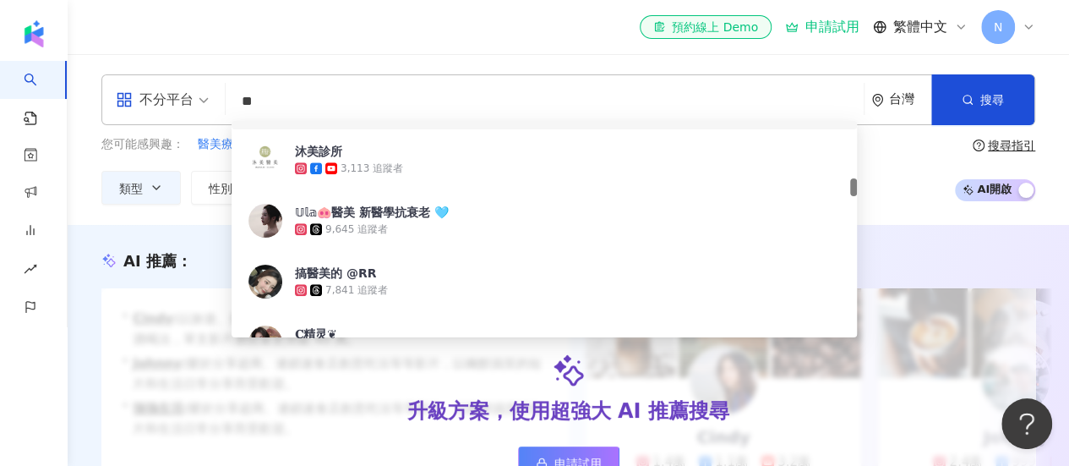
click at [332, 104] on input "**" at bounding box center [544, 101] width 625 height 32
type input "*"
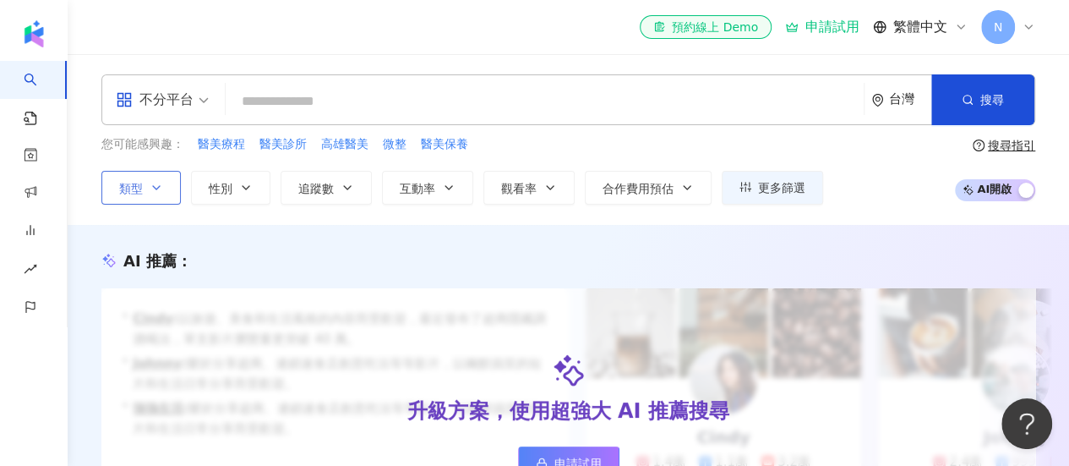
click at [153, 190] on icon "button" at bounding box center [157, 188] width 14 height 14
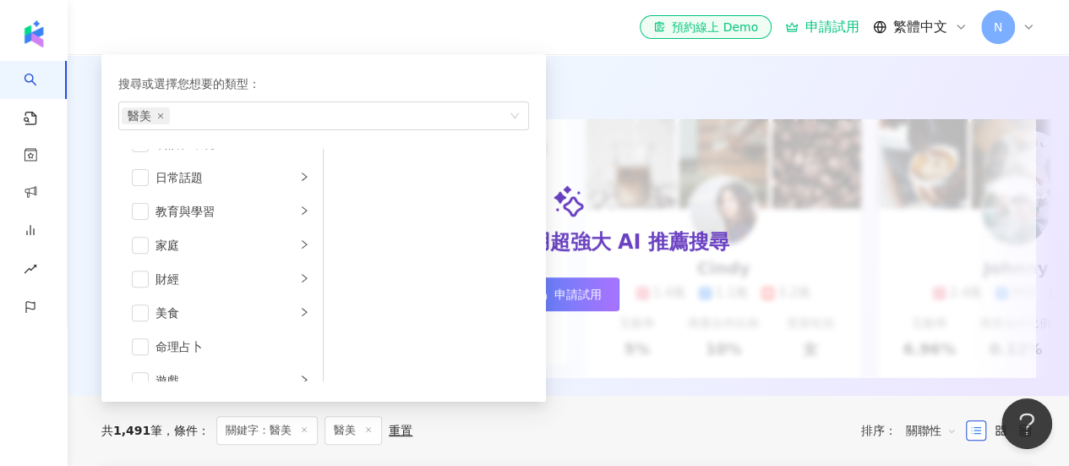
scroll to position [78, 0]
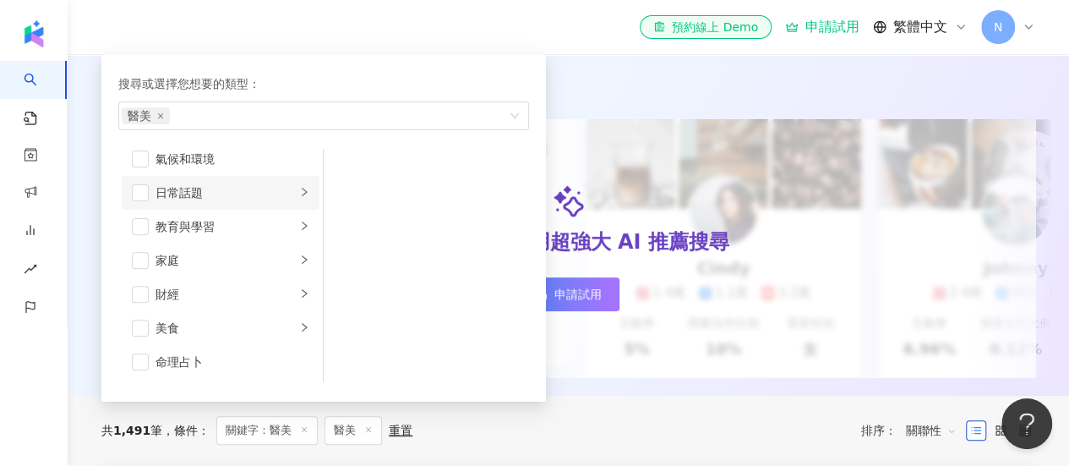
click at [243, 186] on div "日常話題" at bounding box center [225, 192] width 140 height 19
click at [133, 192] on span "button" at bounding box center [140, 192] width 17 height 17
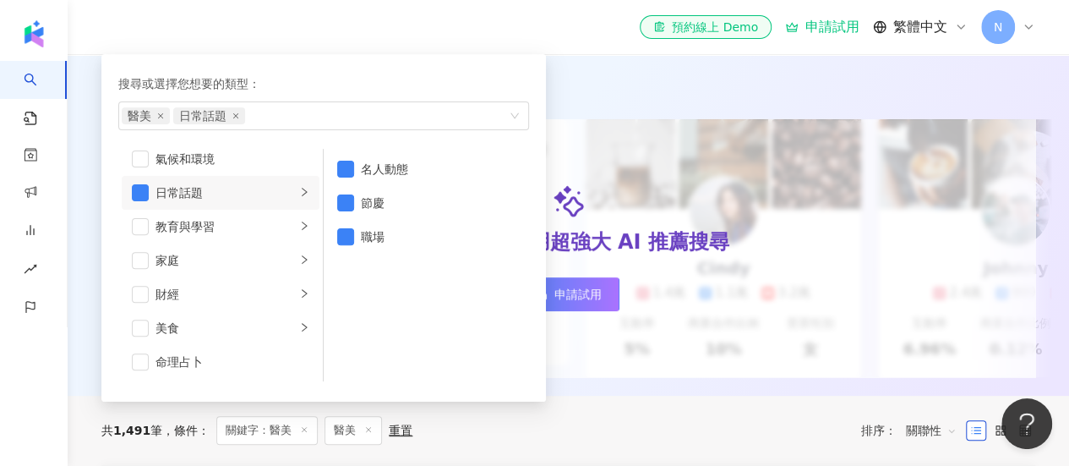
click at [586, 92] on div "AI 推薦 ：" at bounding box center [568, 91] width 934 height 21
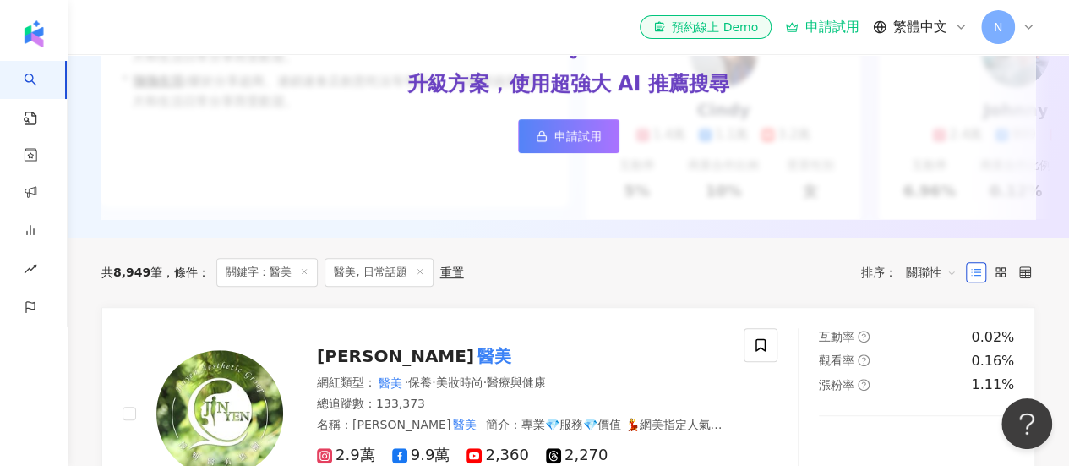
scroll to position [423, 0]
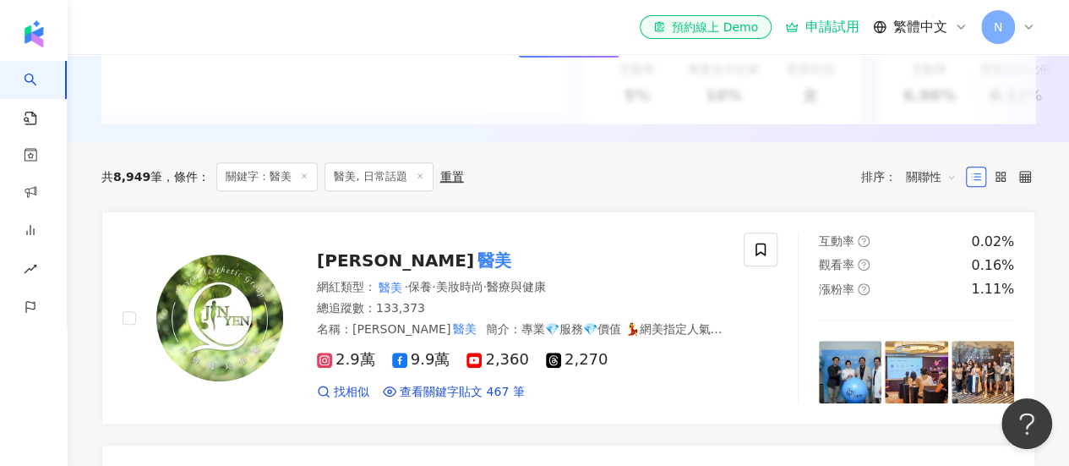
click at [305, 180] on icon at bounding box center [304, 176] width 8 height 8
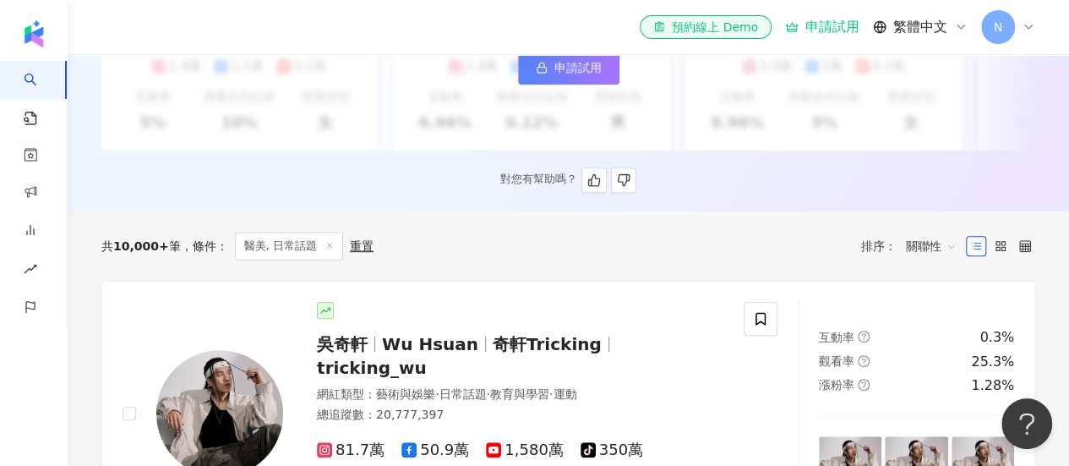
scroll to position [423, 0]
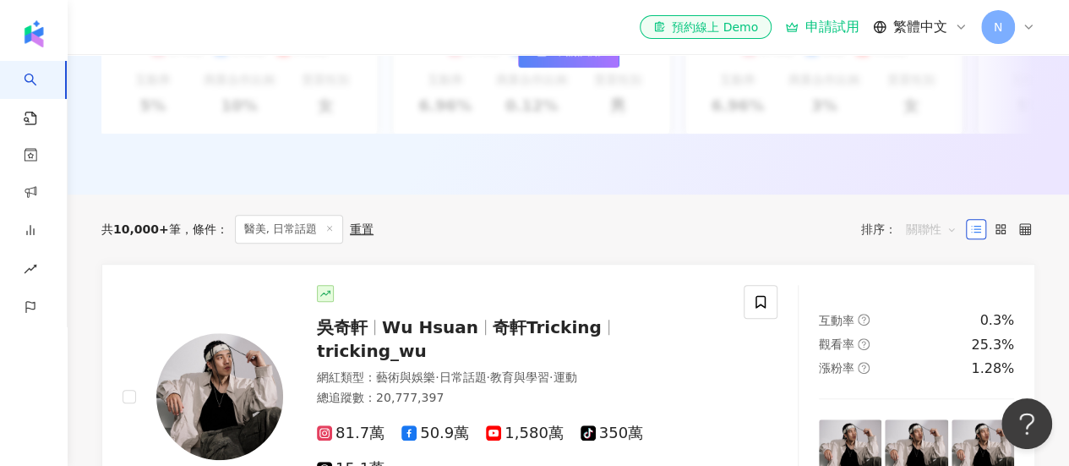
click at [933, 243] on span "關聯性" at bounding box center [931, 228] width 51 height 27
click at [942, 369] on div "互動率" at bounding box center [931, 361] width 42 height 19
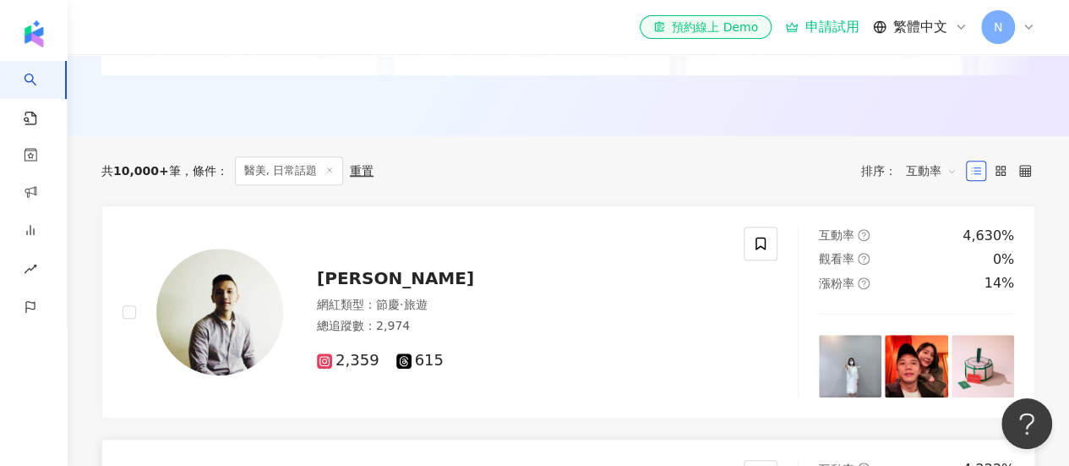
scroll to position [423, 0]
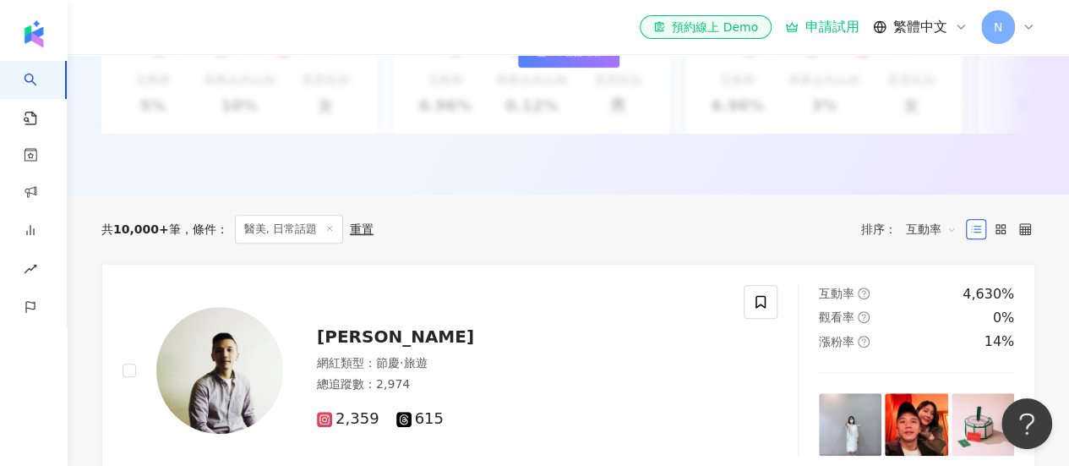
click at [926, 243] on span "互動率" at bounding box center [931, 228] width 51 height 27
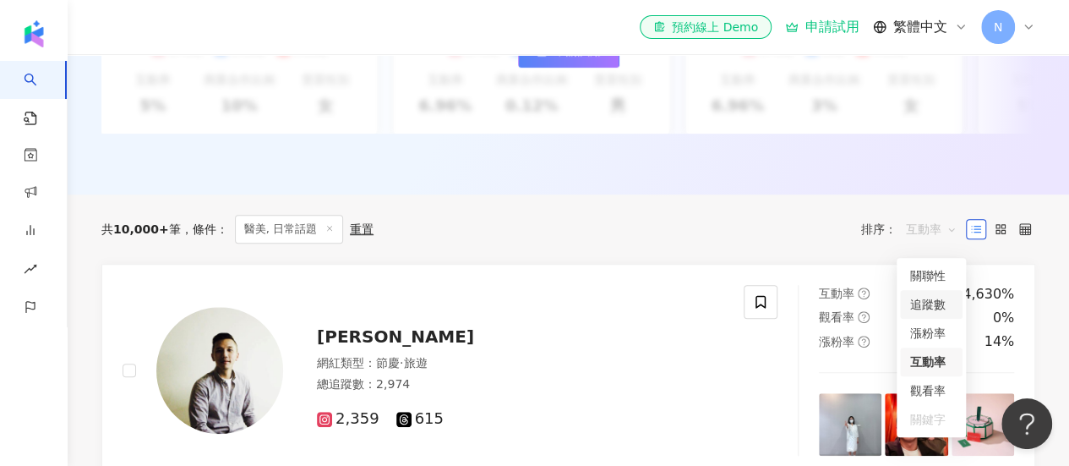
click at [943, 305] on div "追蹤數" at bounding box center [931, 304] width 42 height 19
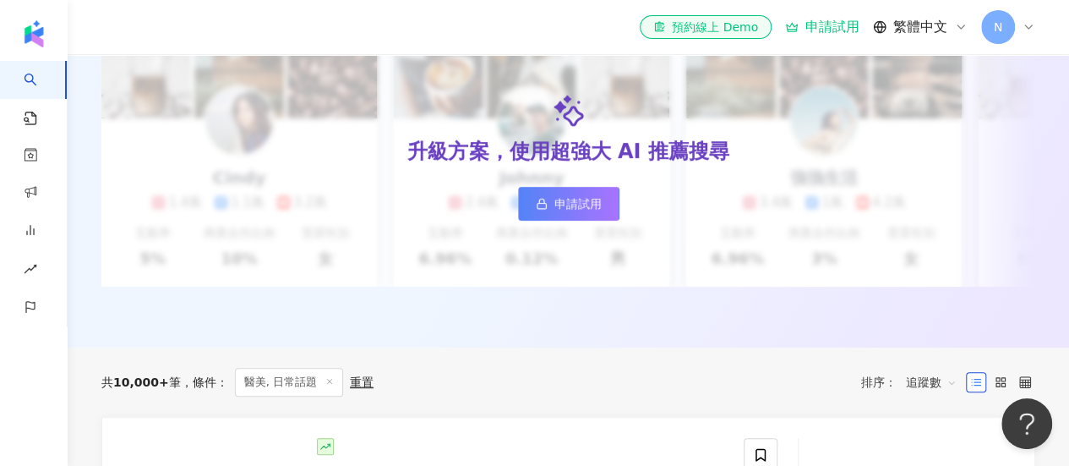
scroll to position [423, 0]
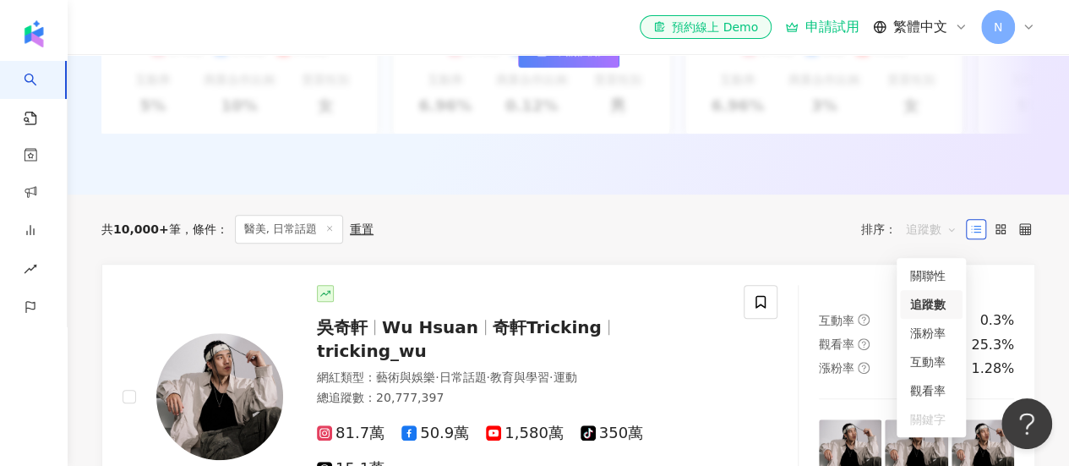
click at [945, 239] on span "追蹤數" at bounding box center [931, 228] width 51 height 27
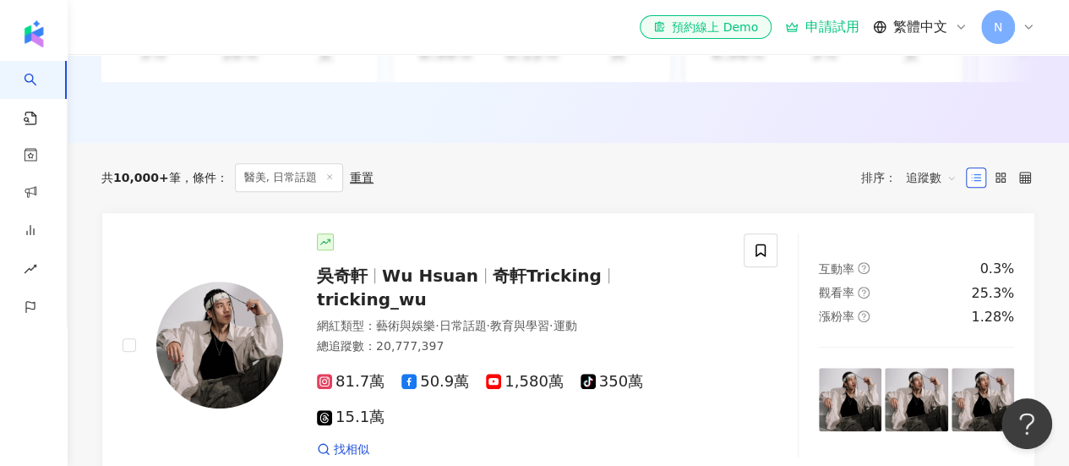
scroll to position [0, 0]
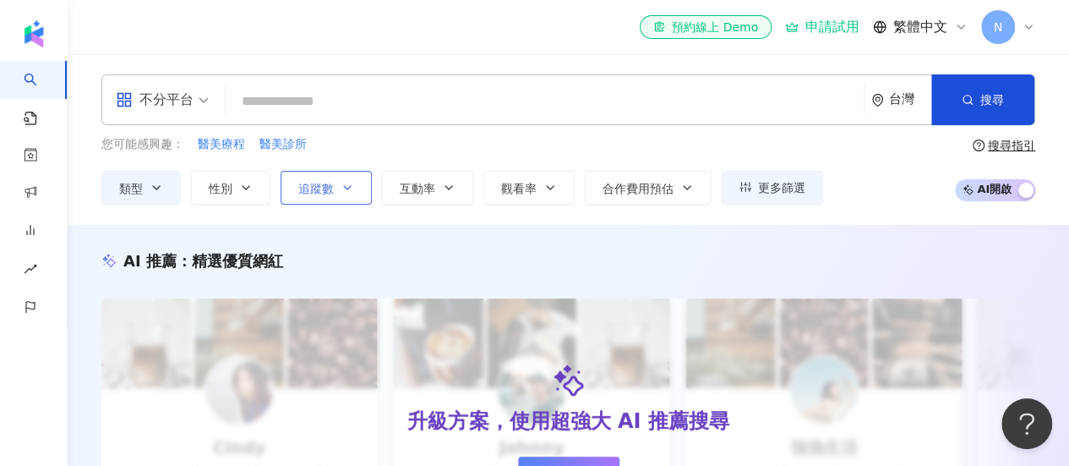
click at [291, 187] on button "追蹤數" at bounding box center [326, 188] width 91 height 34
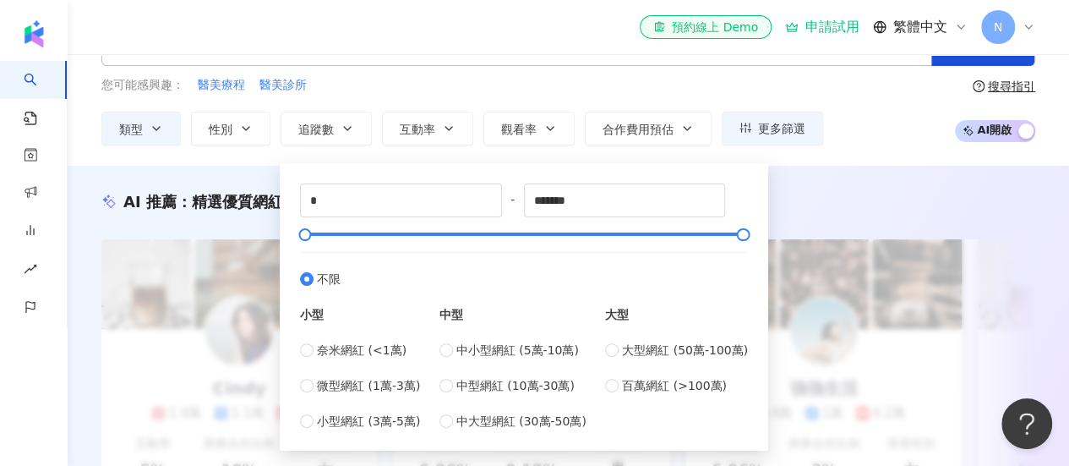
scroll to position [169, 0]
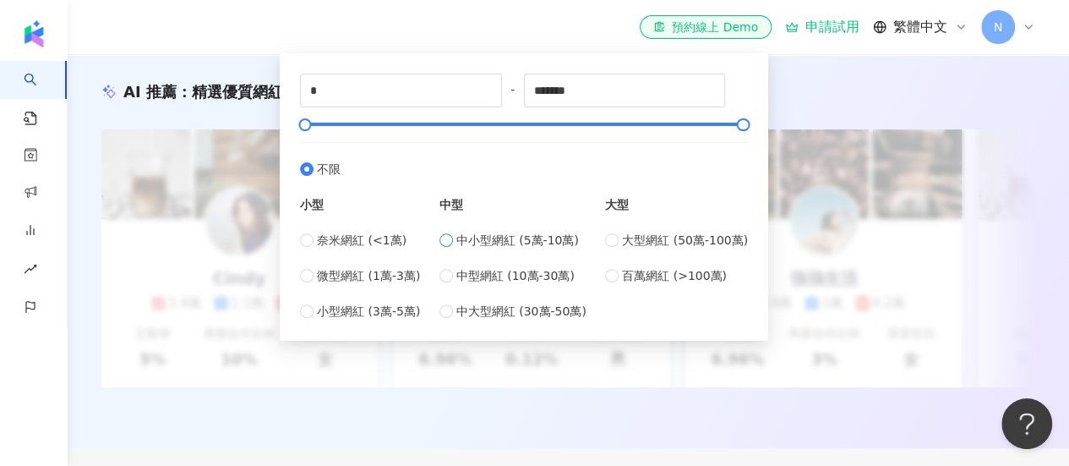
type input "*****"
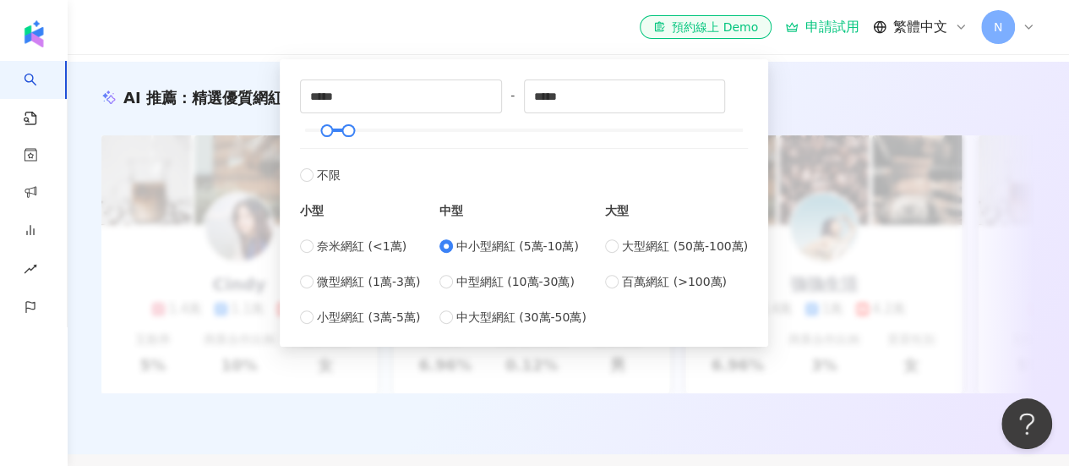
scroll to position [0, 0]
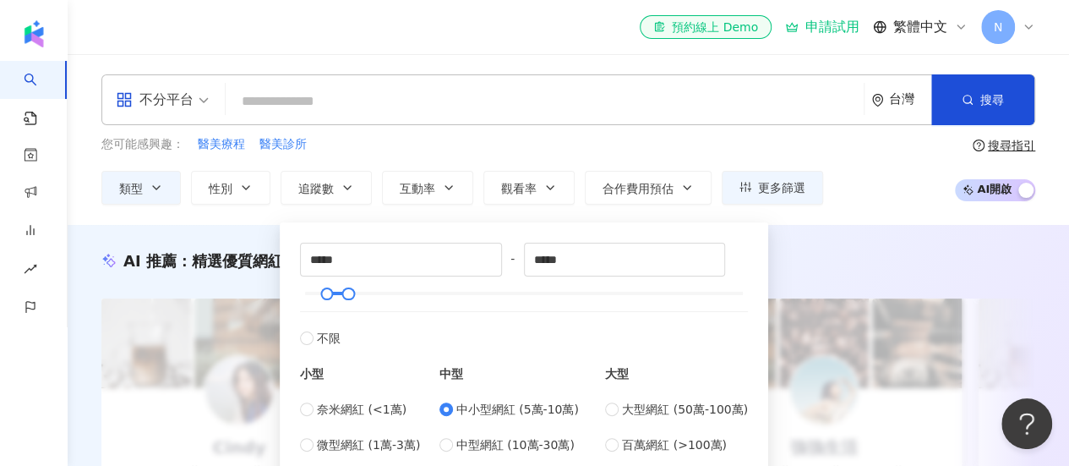
click at [506, 153] on div "您可能感興趣： 醫美療程 醫美診所 類型 性別 追蹤數 互動率 觀看率 合作費用預估 更多篩選 ***** - ***** 不限 小型 奈米網紅 (<1萬) …" at bounding box center [462, 169] width 722 height 69
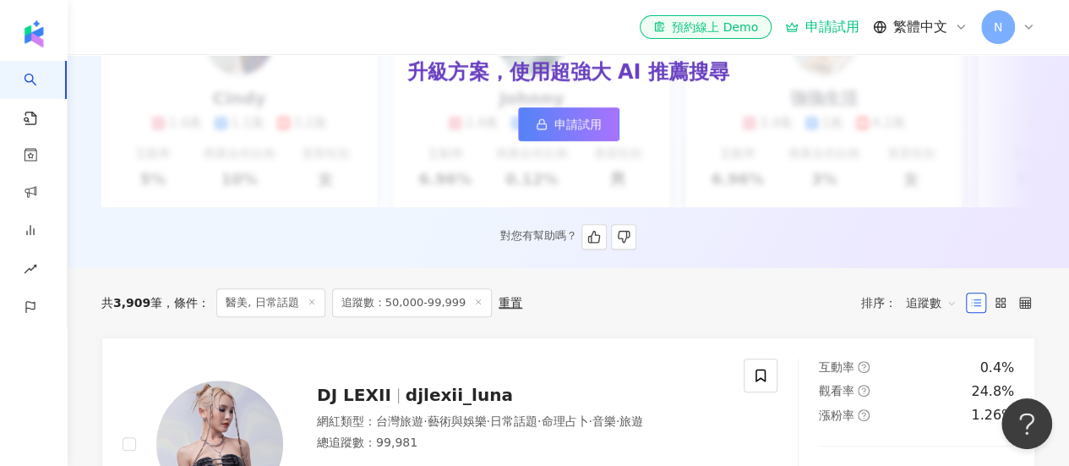
scroll to position [423, 0]
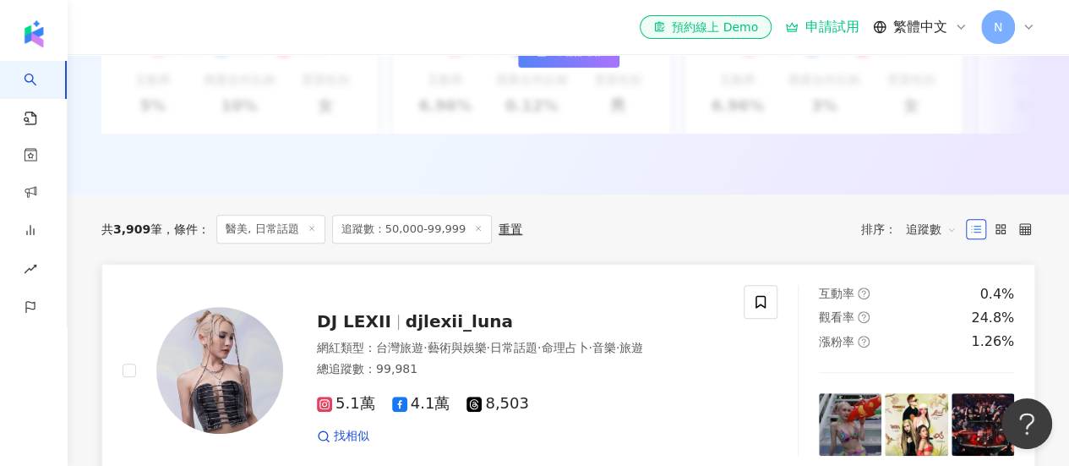
click at [406, 331] on span "djlexii_luna" at bounding box center [459, 321] width 107 height 20
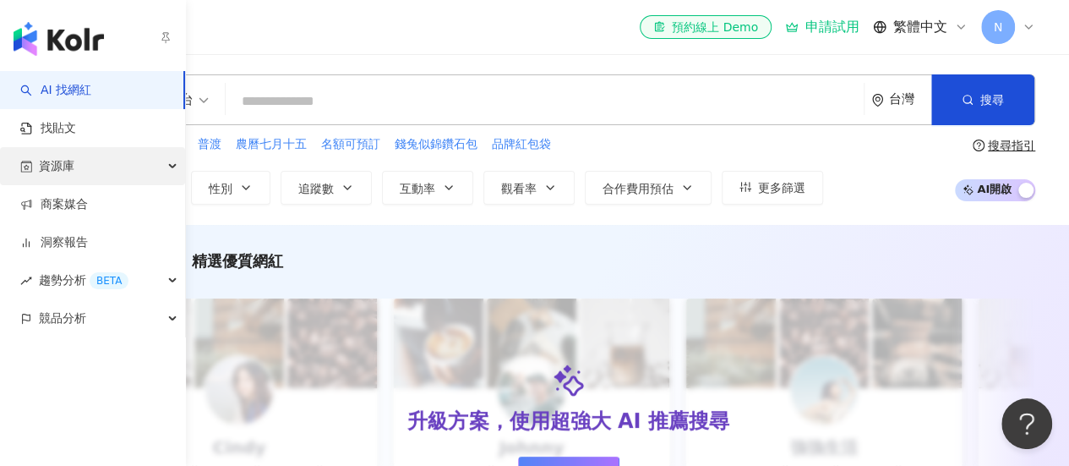
click at [92, 166] on div "資源庫" at bounding box center [92, 166] width 185 height 38
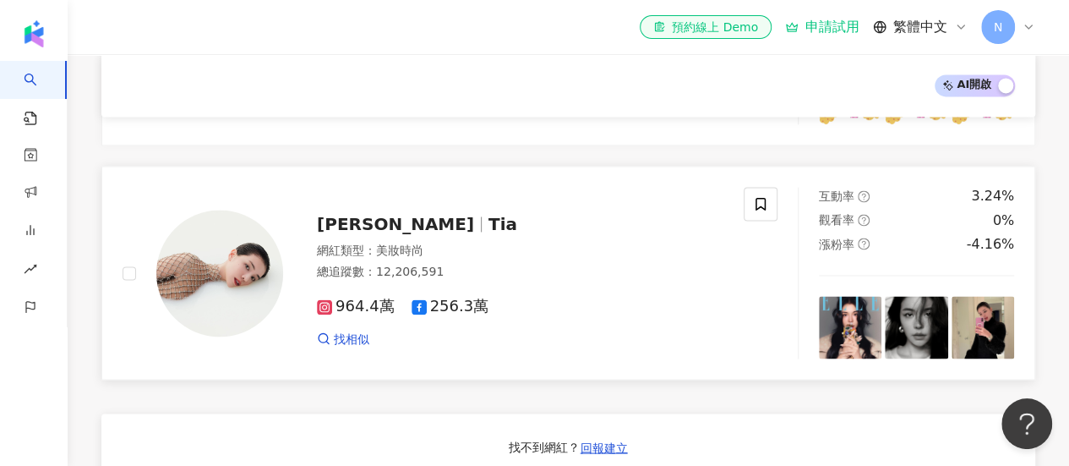
scroll to position [1690, 0]
